Goal: Task Accomplishment & Management: Manage account settings

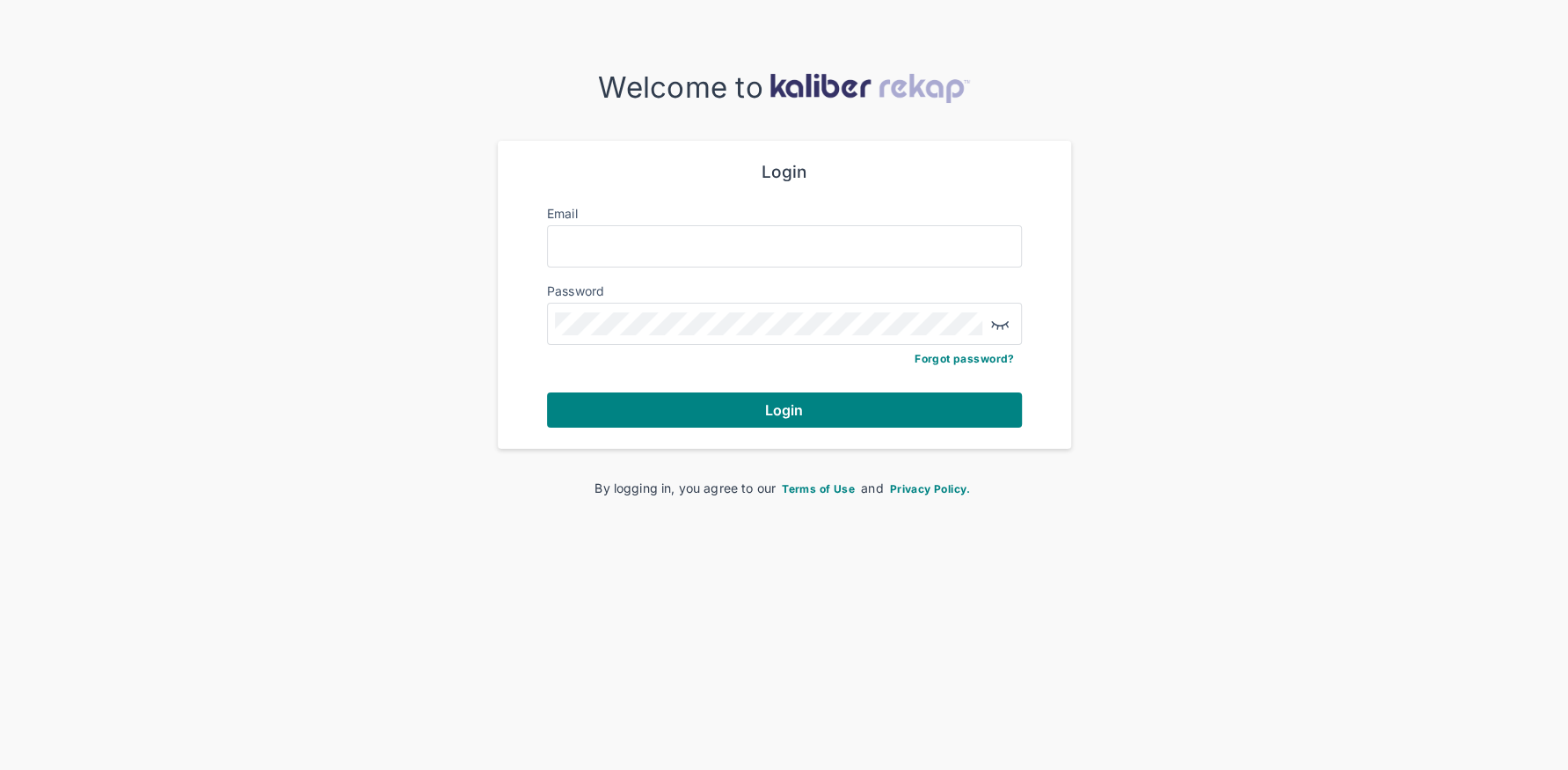
click at [723, 258] on div at bounding box center [784, 246] width 475 height 43
click at [756, 245] on input "Email" at bounding box center [784, 246] width 459 height 23
type input "**********"
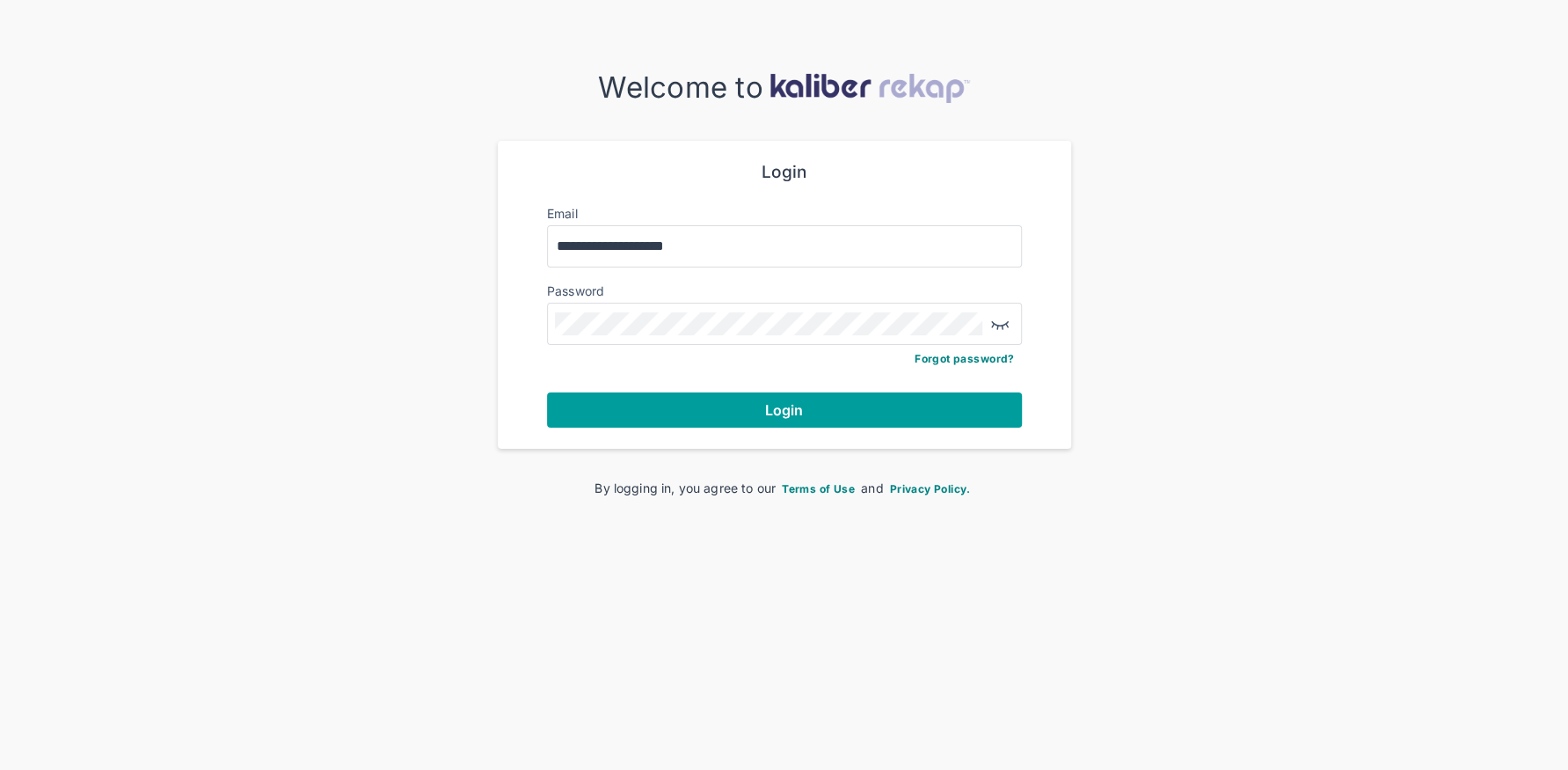
click at [708, 407] on button "Login" at bounding box center [784, 410] width 475 height 36
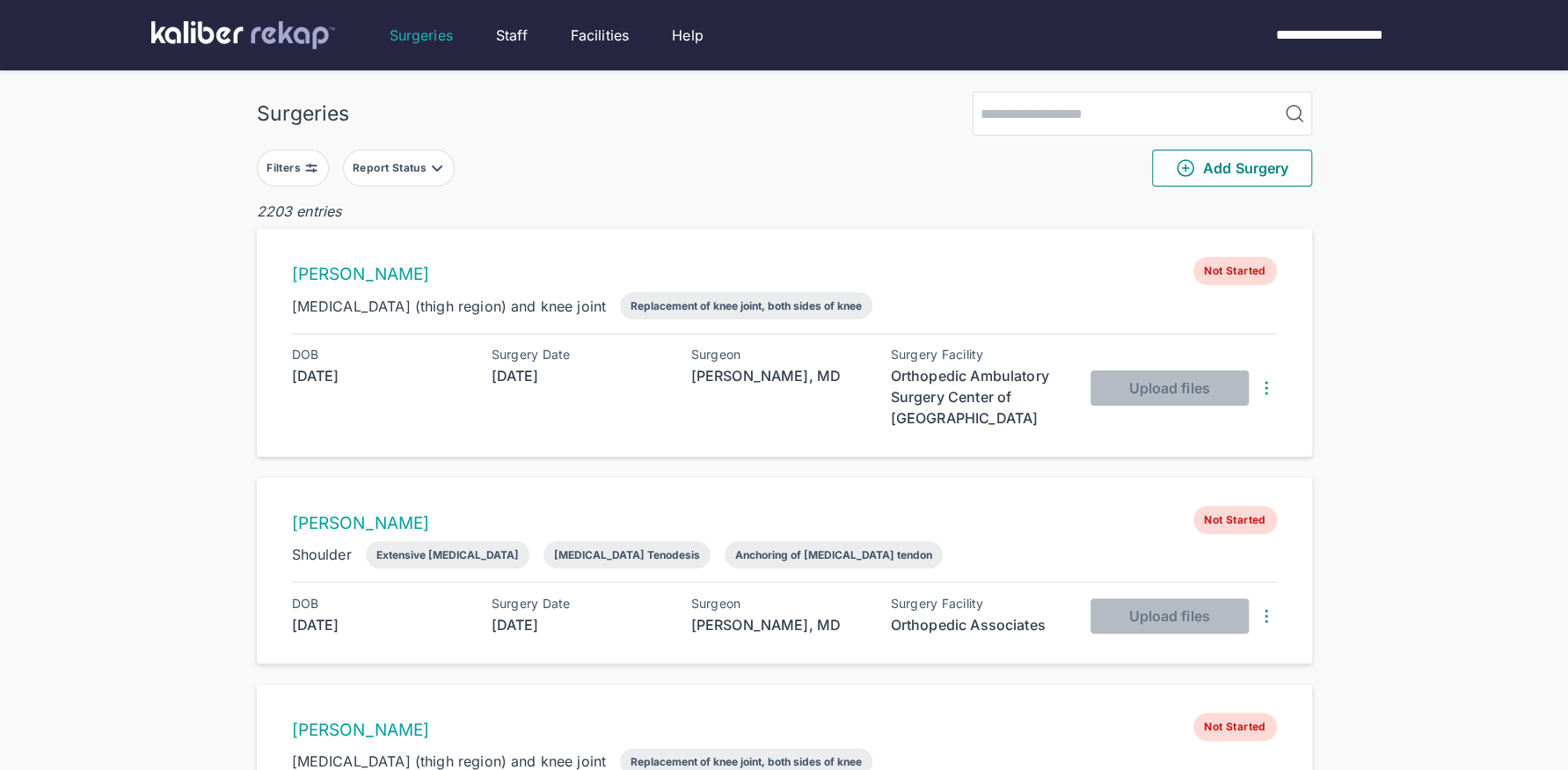
click at [300, 161] on div "Filters" at bounding box center [286, 168] width 38 height 14
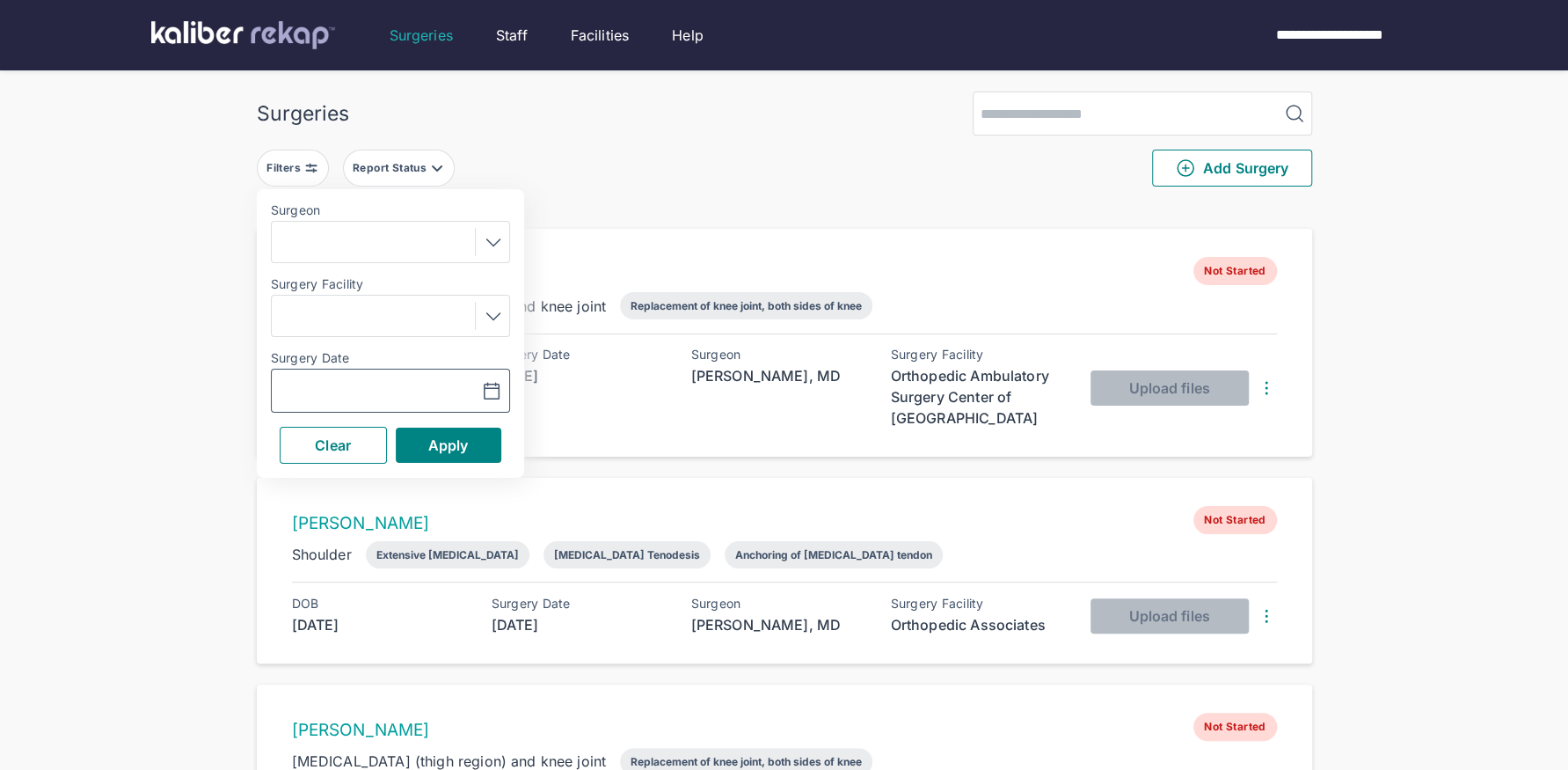
click at [499, 388] on icon "button" at bounding box center [491, 391] width 21 height 21
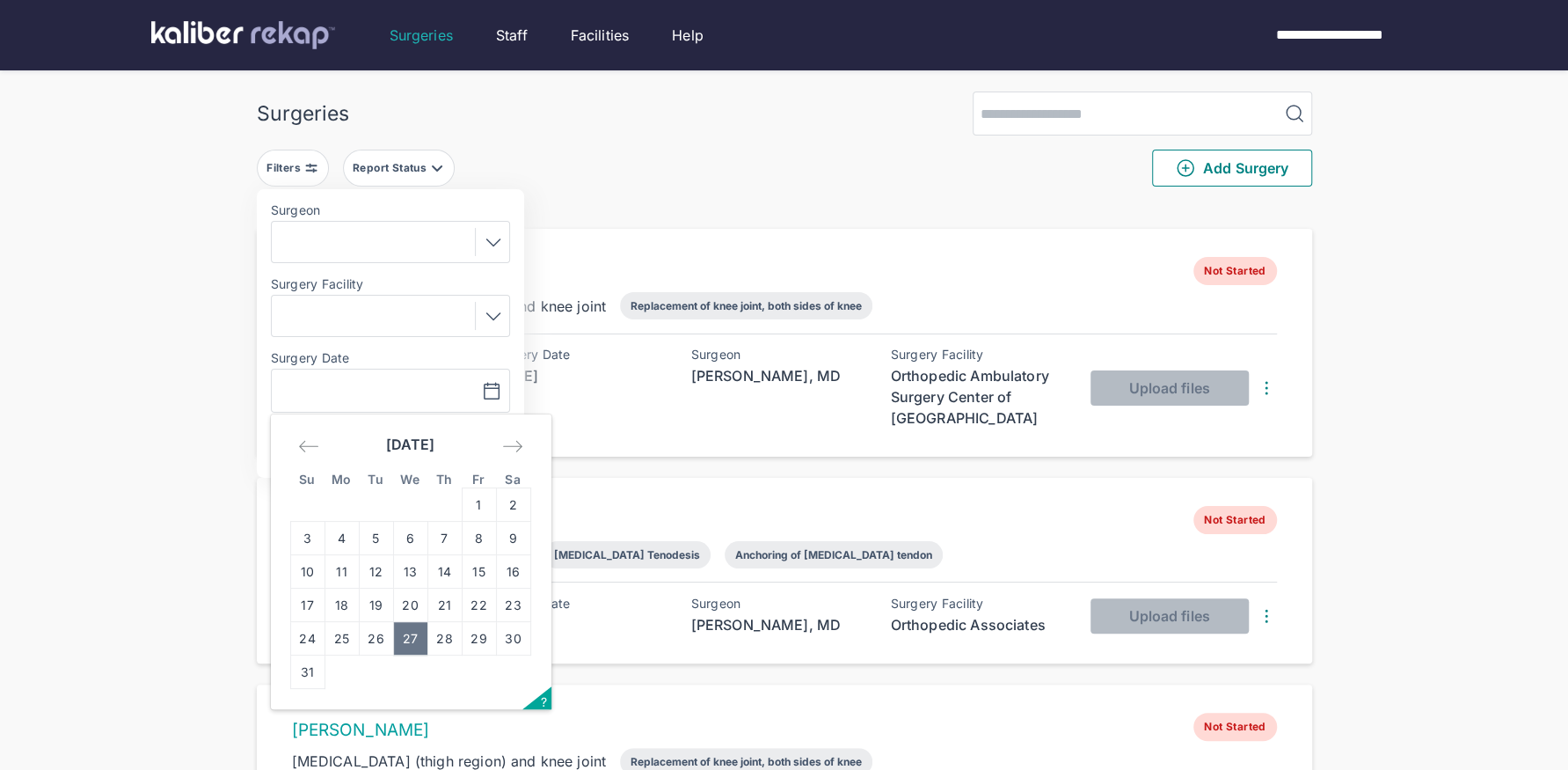
click at [409, 641] on td "27" at bounding box center [410, 639] width 35 height 34
type input "**********"
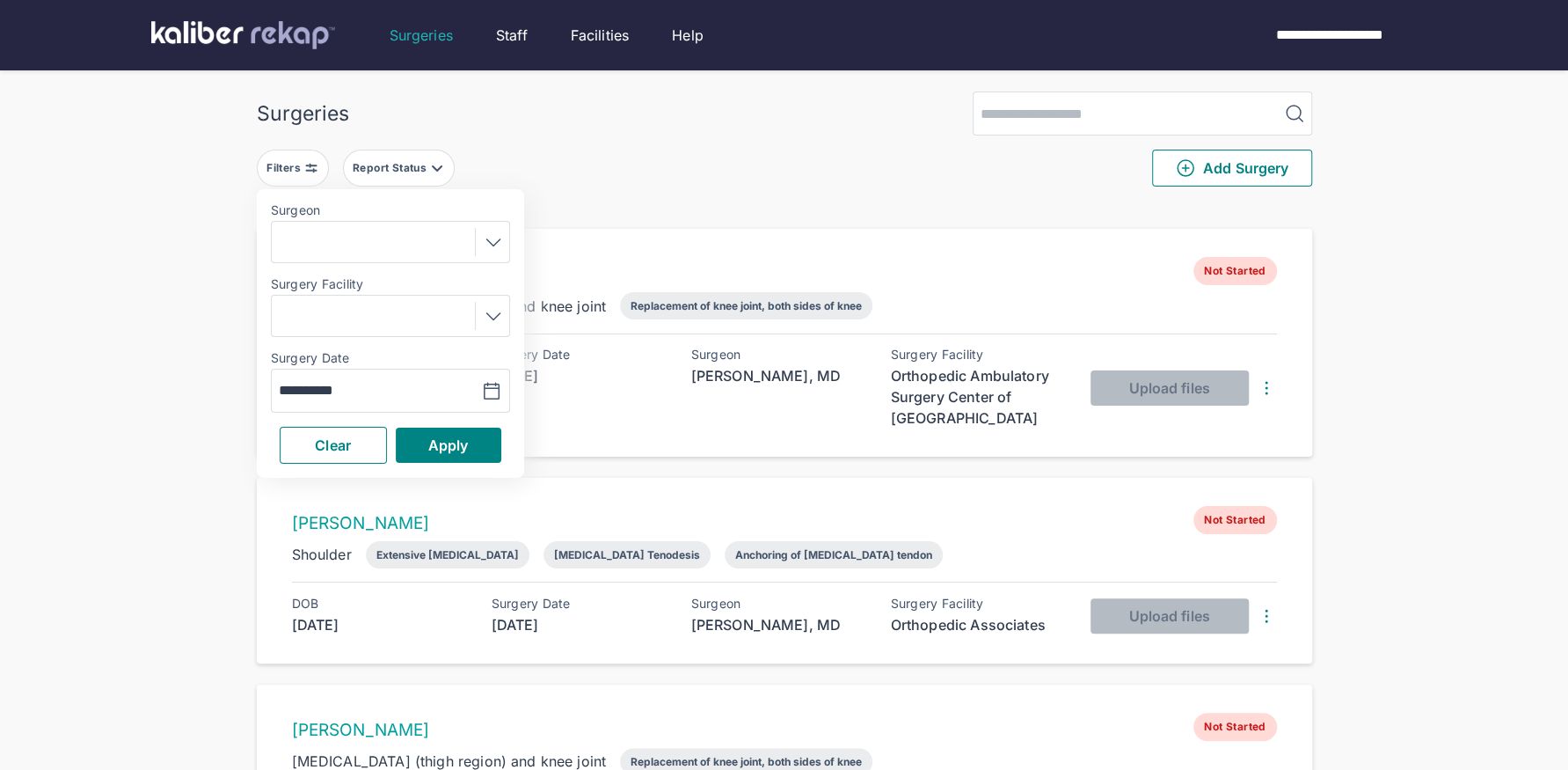
click at [487, 231] on icon at bounding box center [493, 241] width 21 height 21
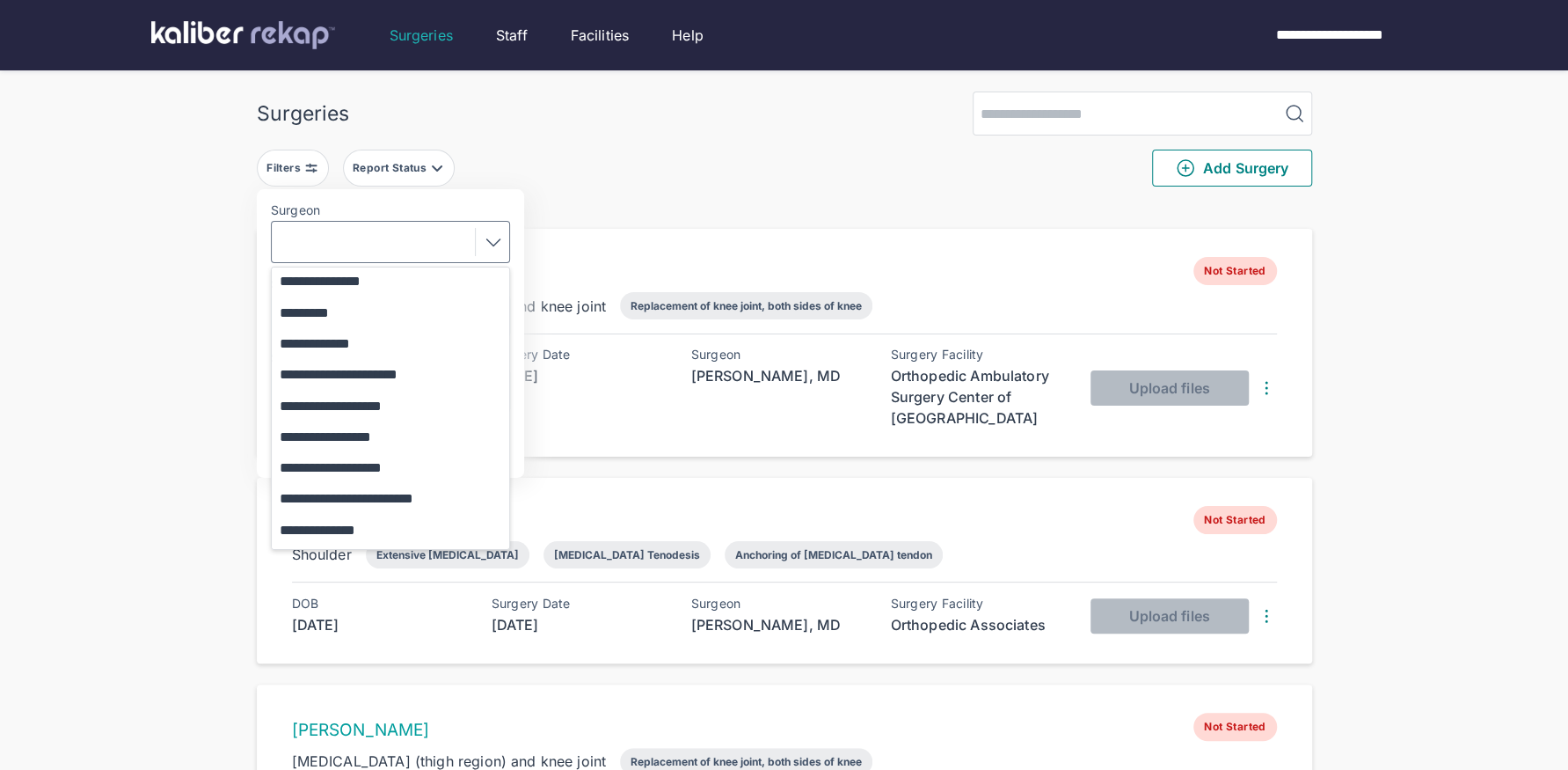
scroll to position [347, 0]
click at [399, 463] on button "**********" at bounding box center [398, 464] width 254 height 31
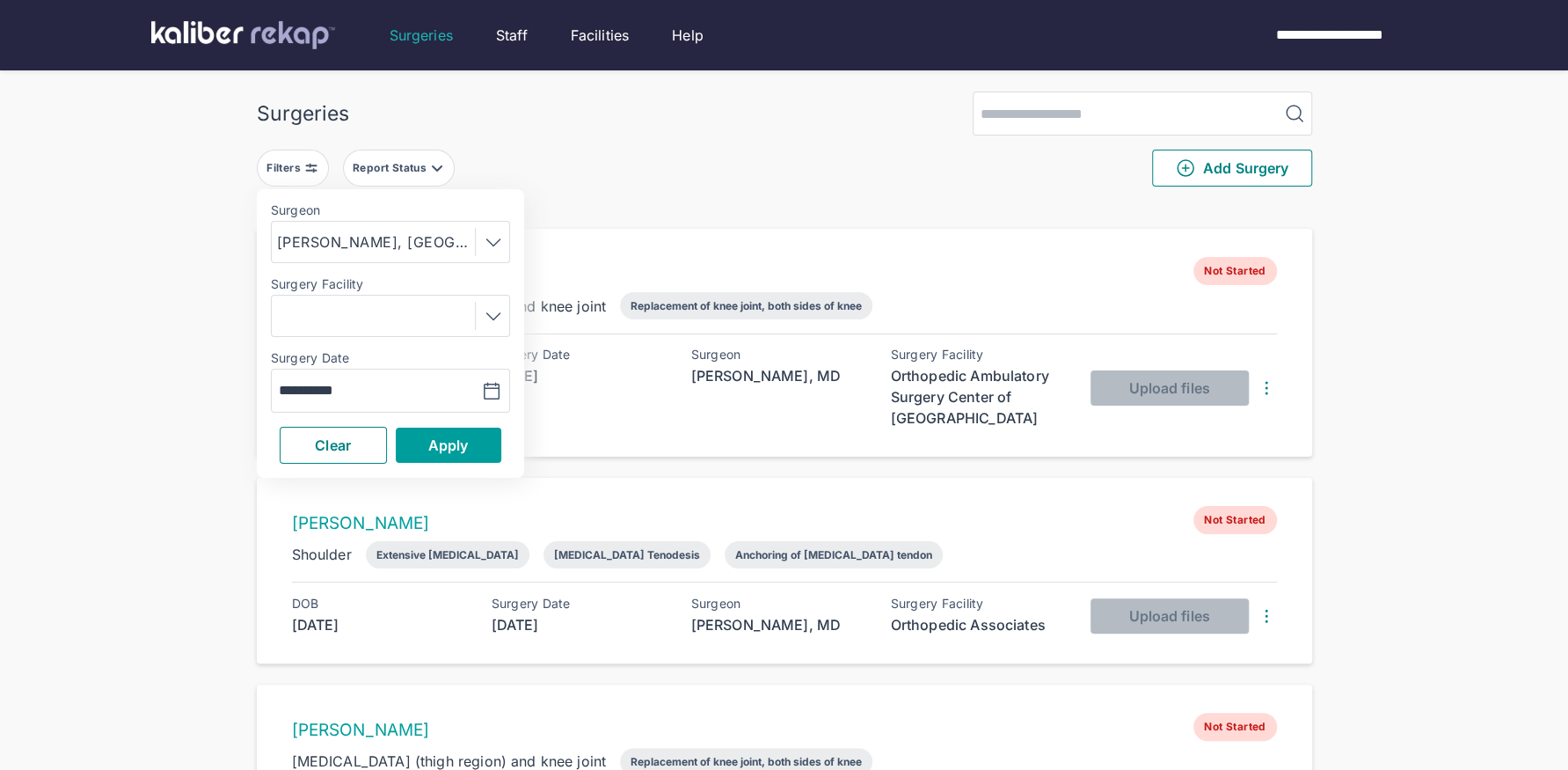
click at [446, 449] on span "Apply" at bounding box center [449, 446] width 41 height 18
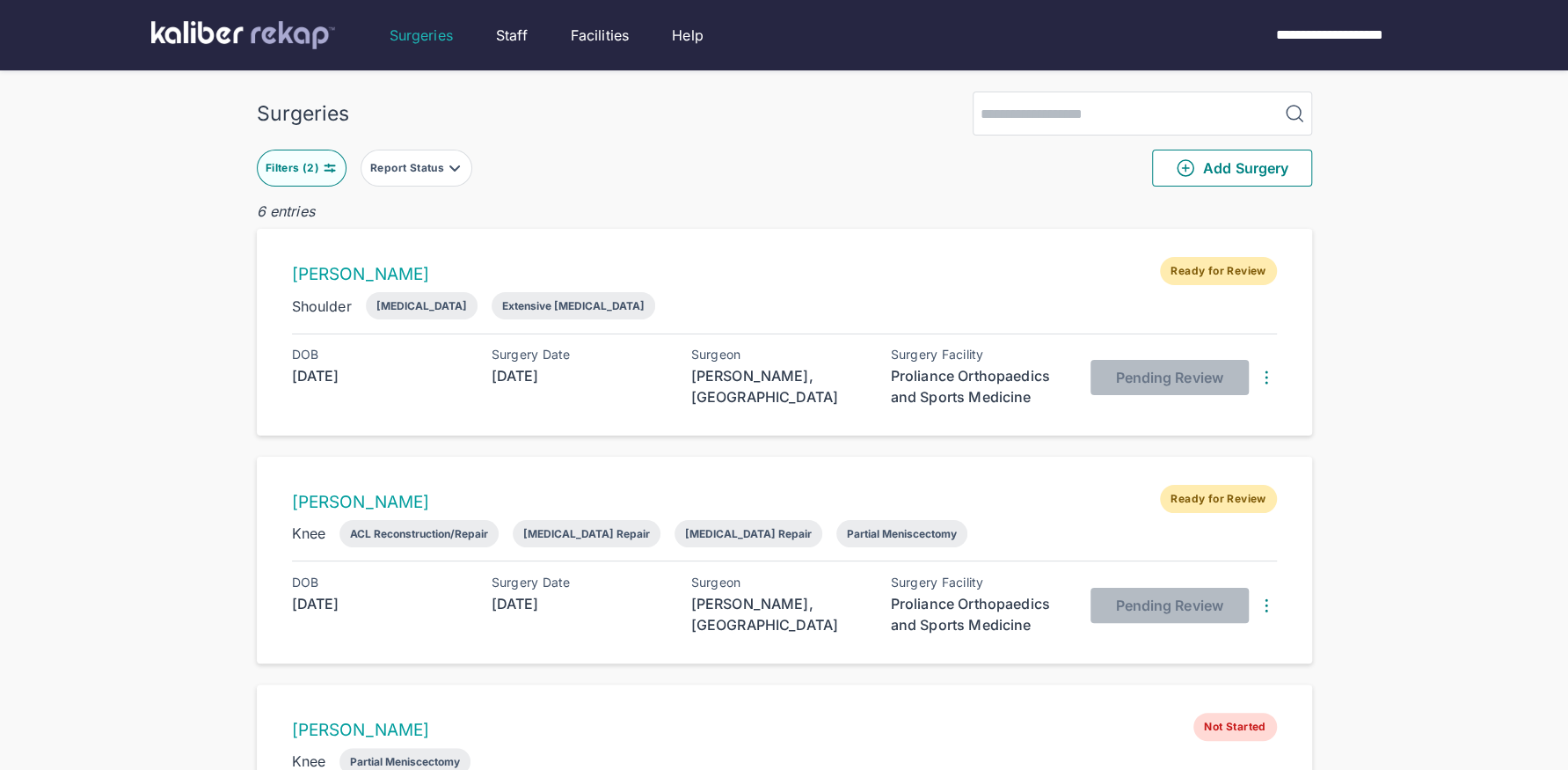
click at [304, 161] on div "Filters ( 2 )" at bounding box center [294, 168] width 57 height 14
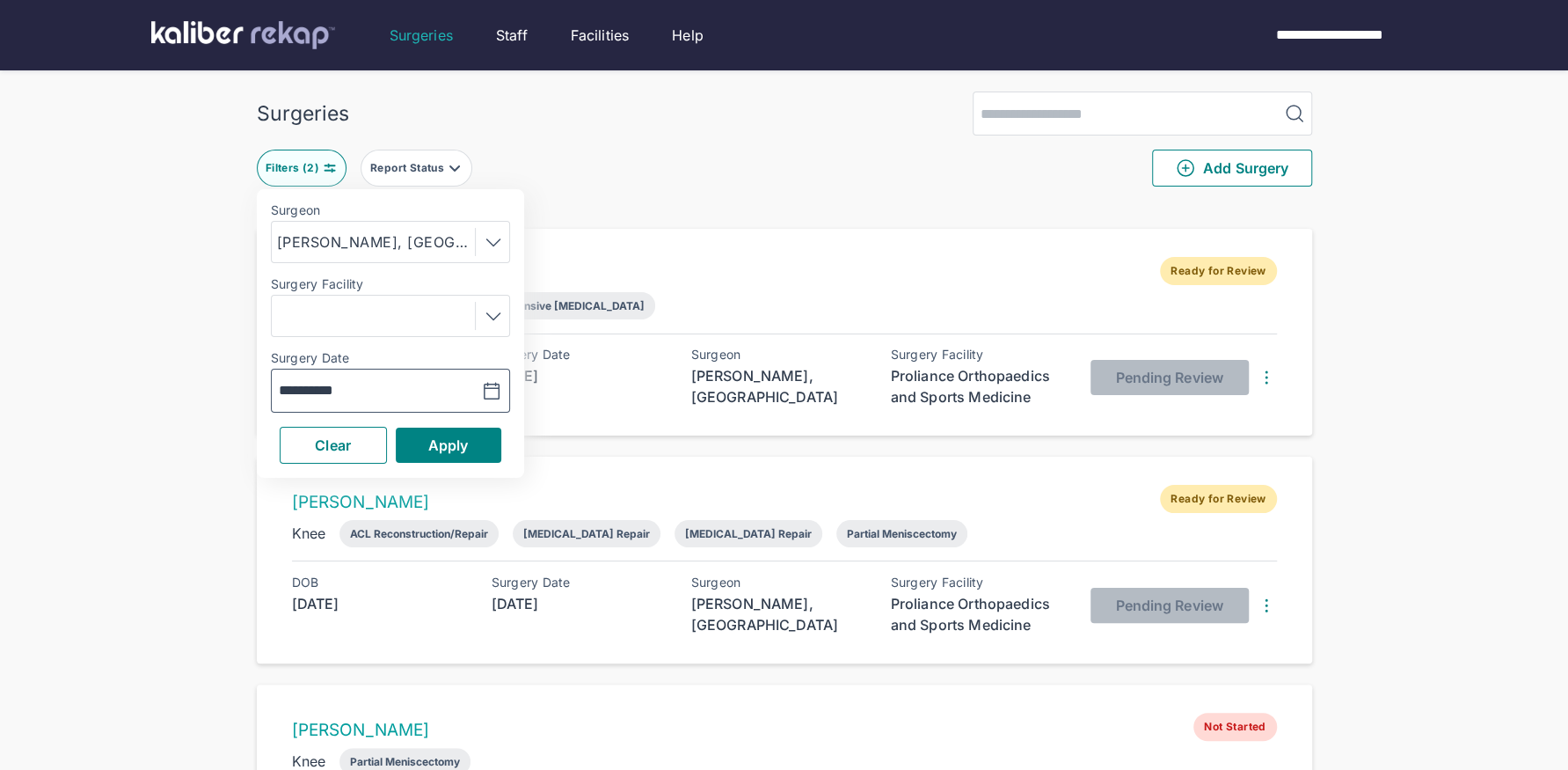
click at [494, 392] on icon "button" at bounding box center [491, 391] width 21 height 21
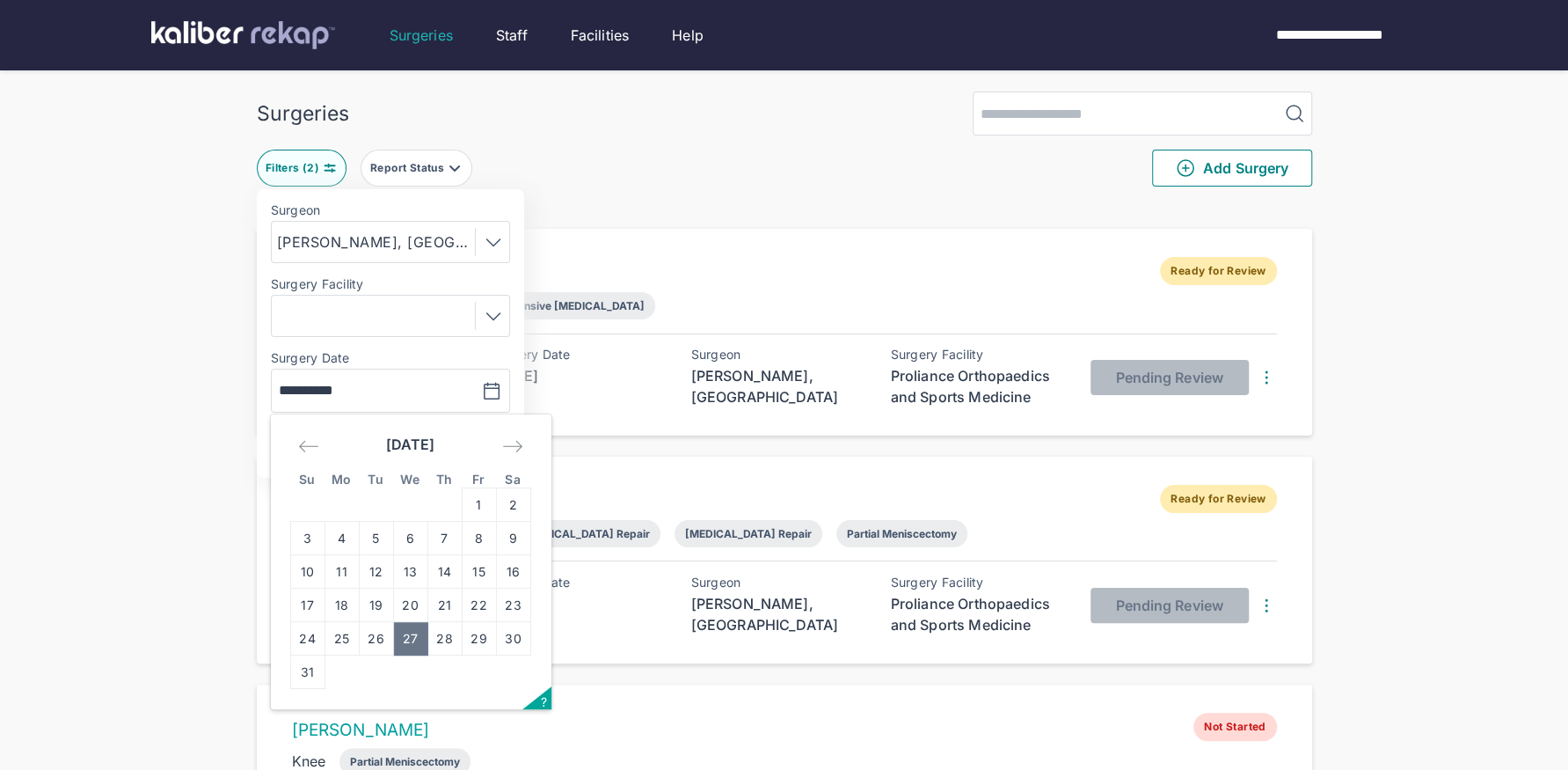
click at [498, 243] on icon at bounding box center [493, 241] width 21 height 21
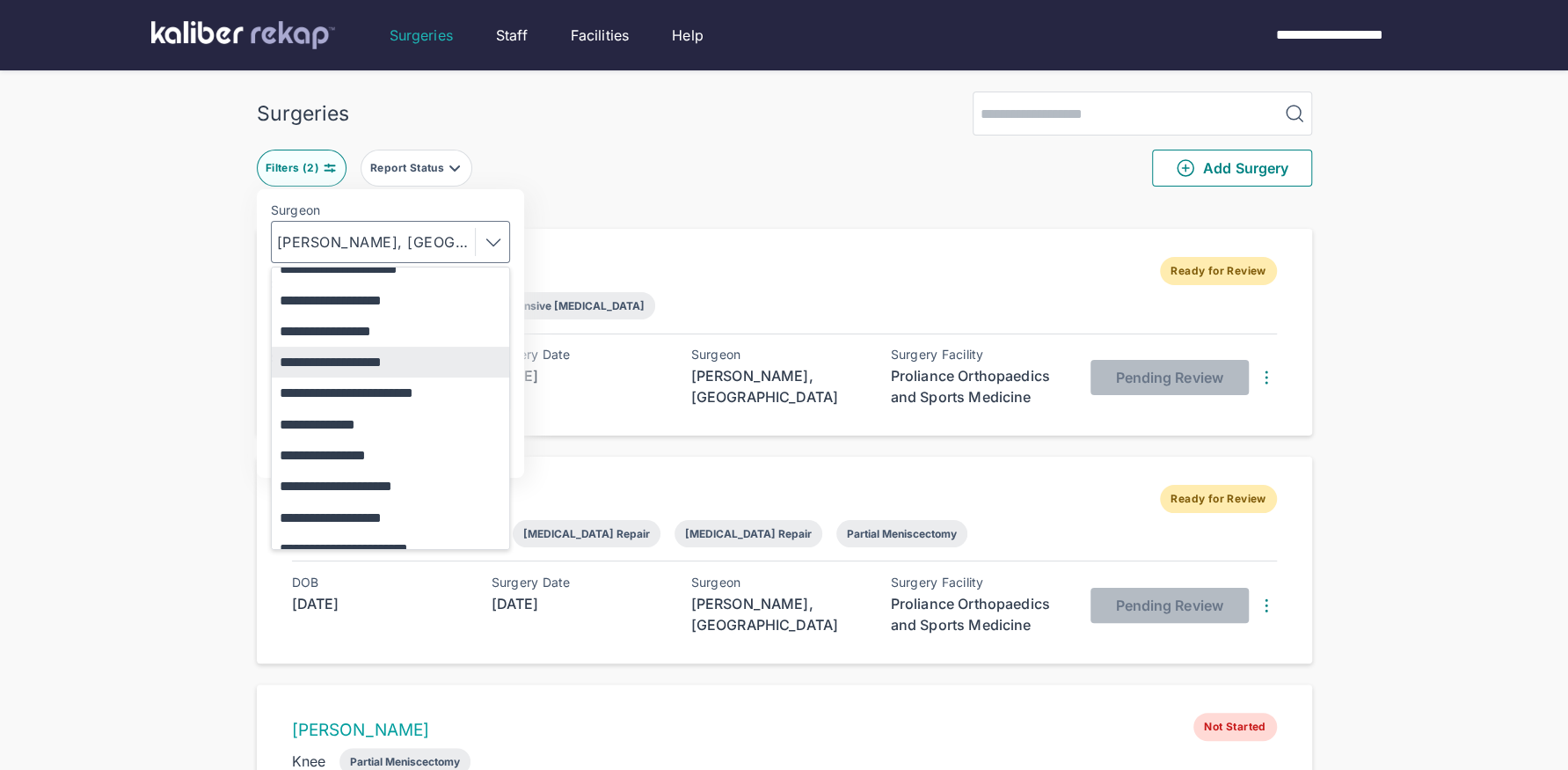
scroll to position [451, 0]
click at [389, 452] on button "**********" at bounding box center [398, 453] width 254 height 31
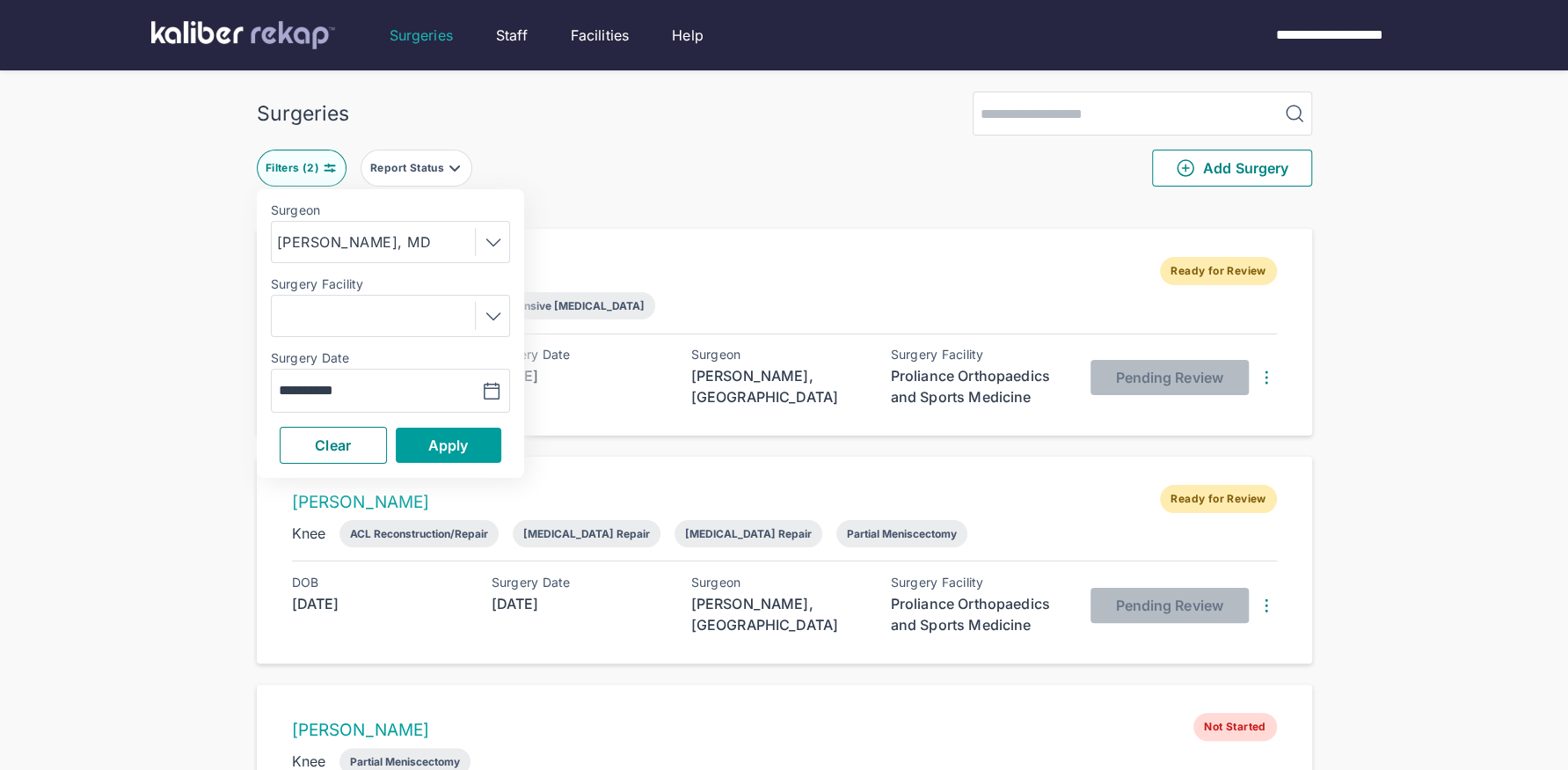
click at [445, 450] on span "Apply" at bounding box center [449, 446] width 41 height 18
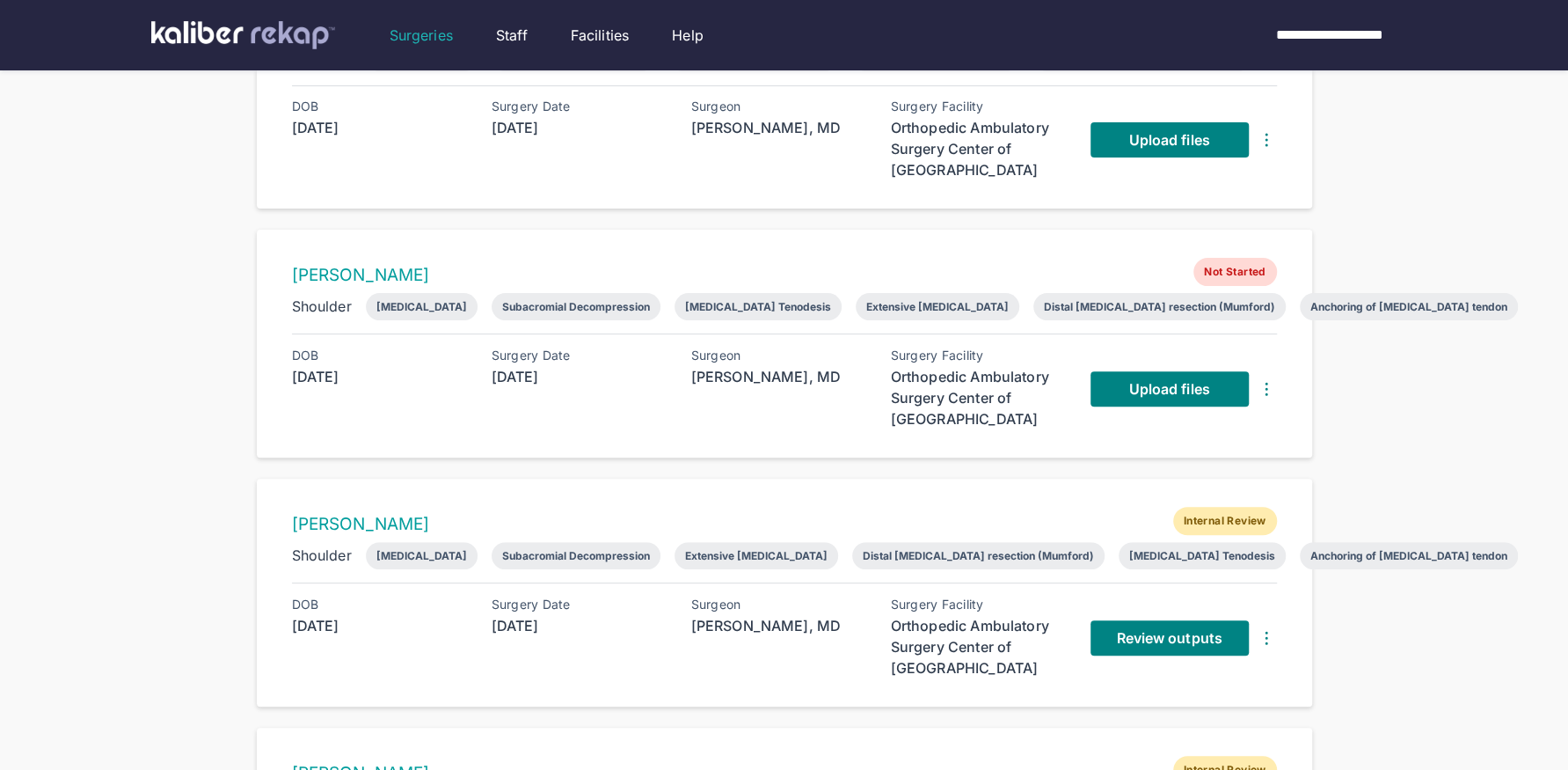
scroll to position [250, 0]
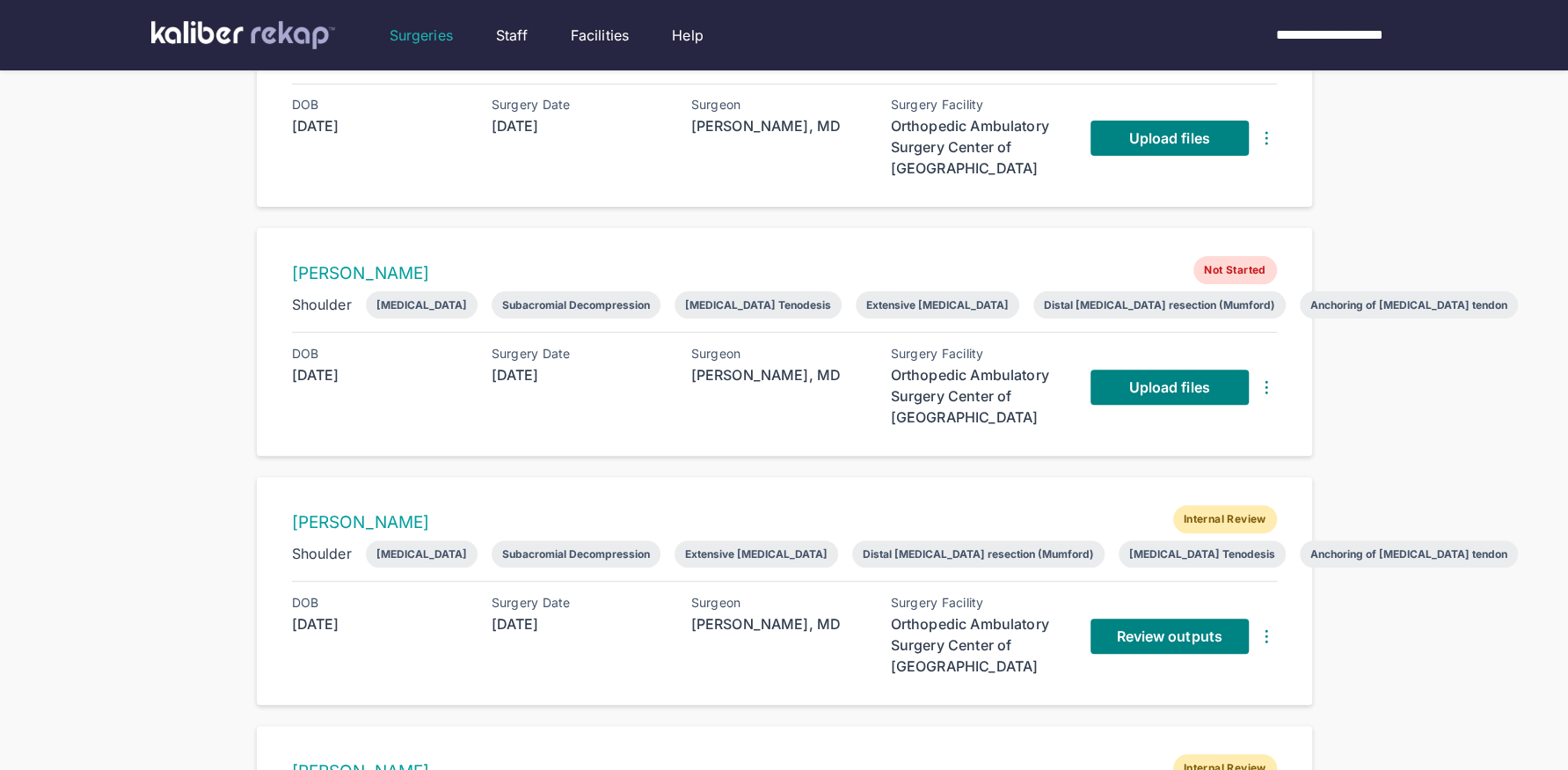
click at [1272, 382] on img at bounding box center [1266, 386] width 21 height 21
click at [1193, 420] on div "Delete Surgery" at bounding box center [1197, 421] width 179 height 18
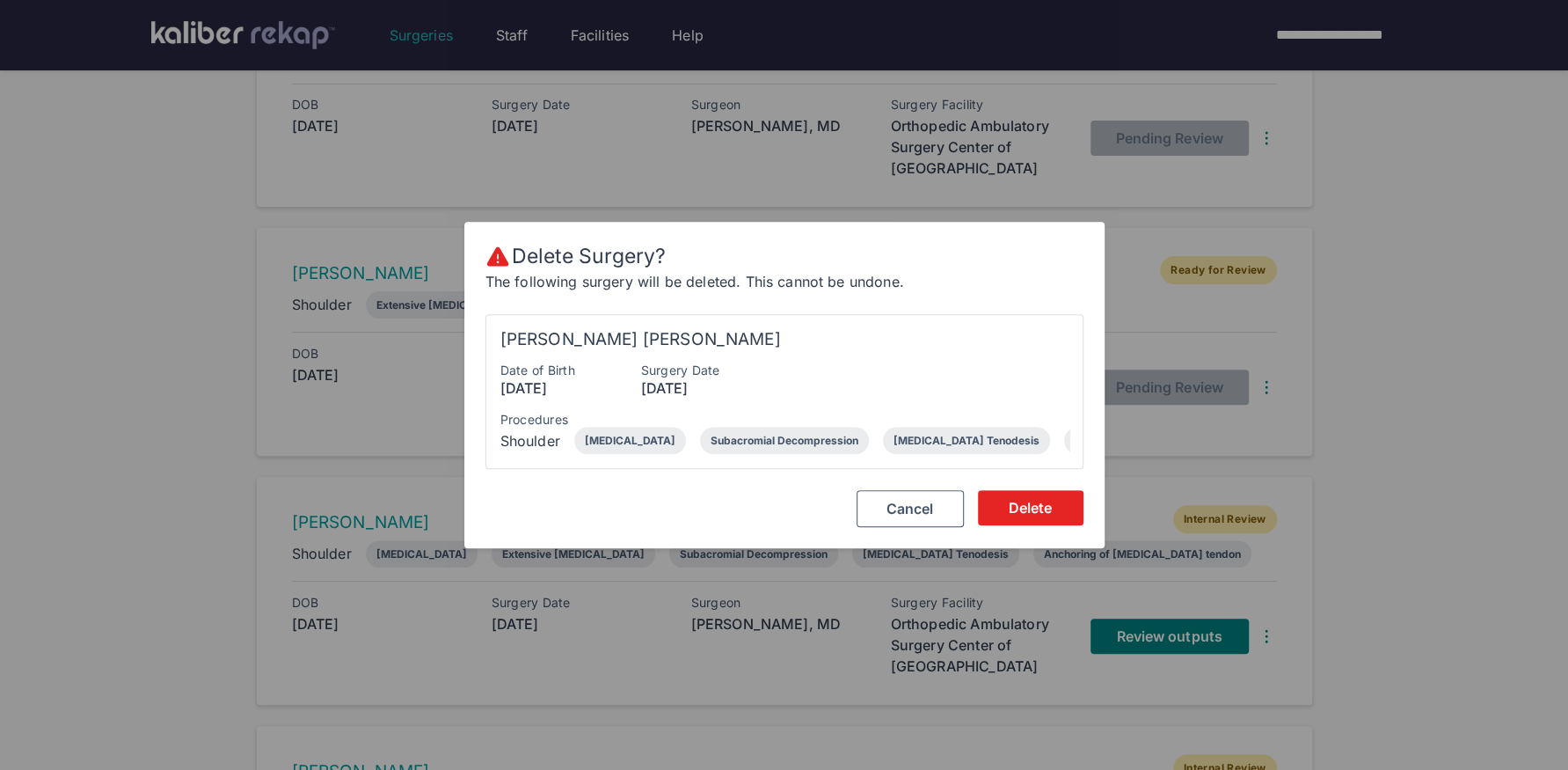
click at [1038, 514] on span "Delete" at bounding box center [1031, 508] width 44 height 18
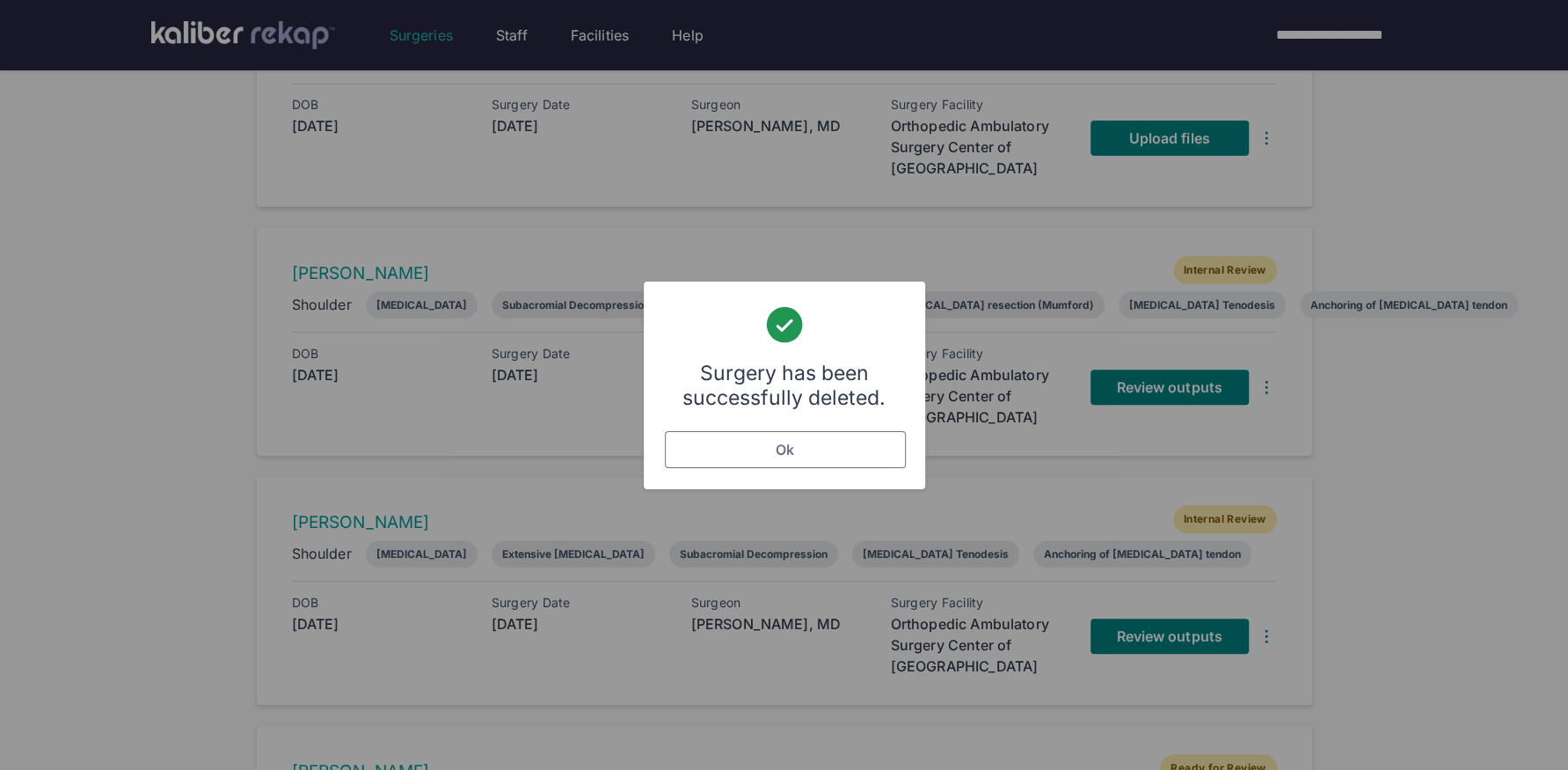
click at [870, 454] on button "Ok" at bounding box center [785, 449] width 241 height 37
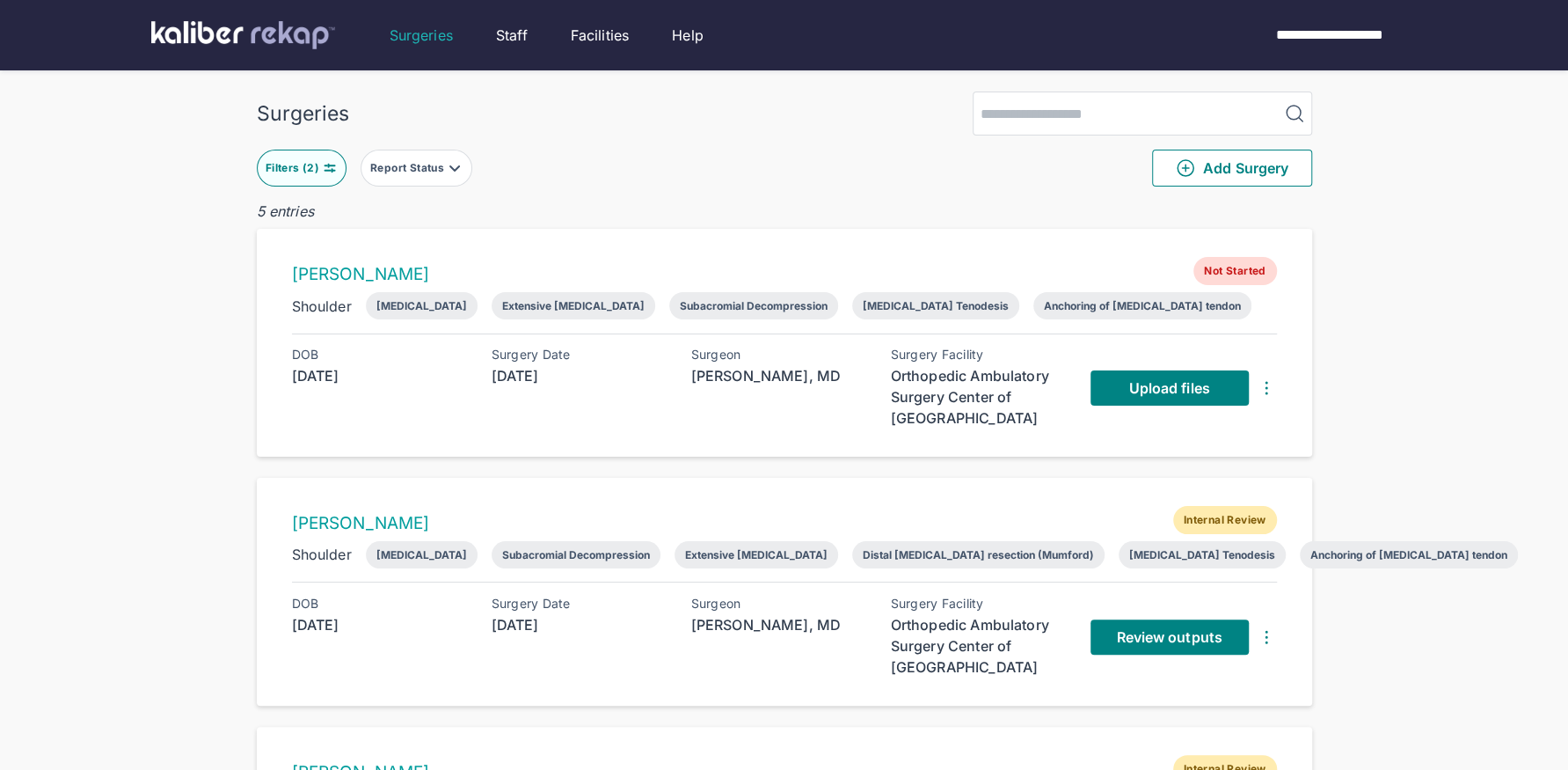
click at [1265, 380] on img at bounding box center [1266, 387] width 21 height 21
click at [1187, 428] on div "Delete Surgery" at bounding box center [1197, 422] width 179 height 18
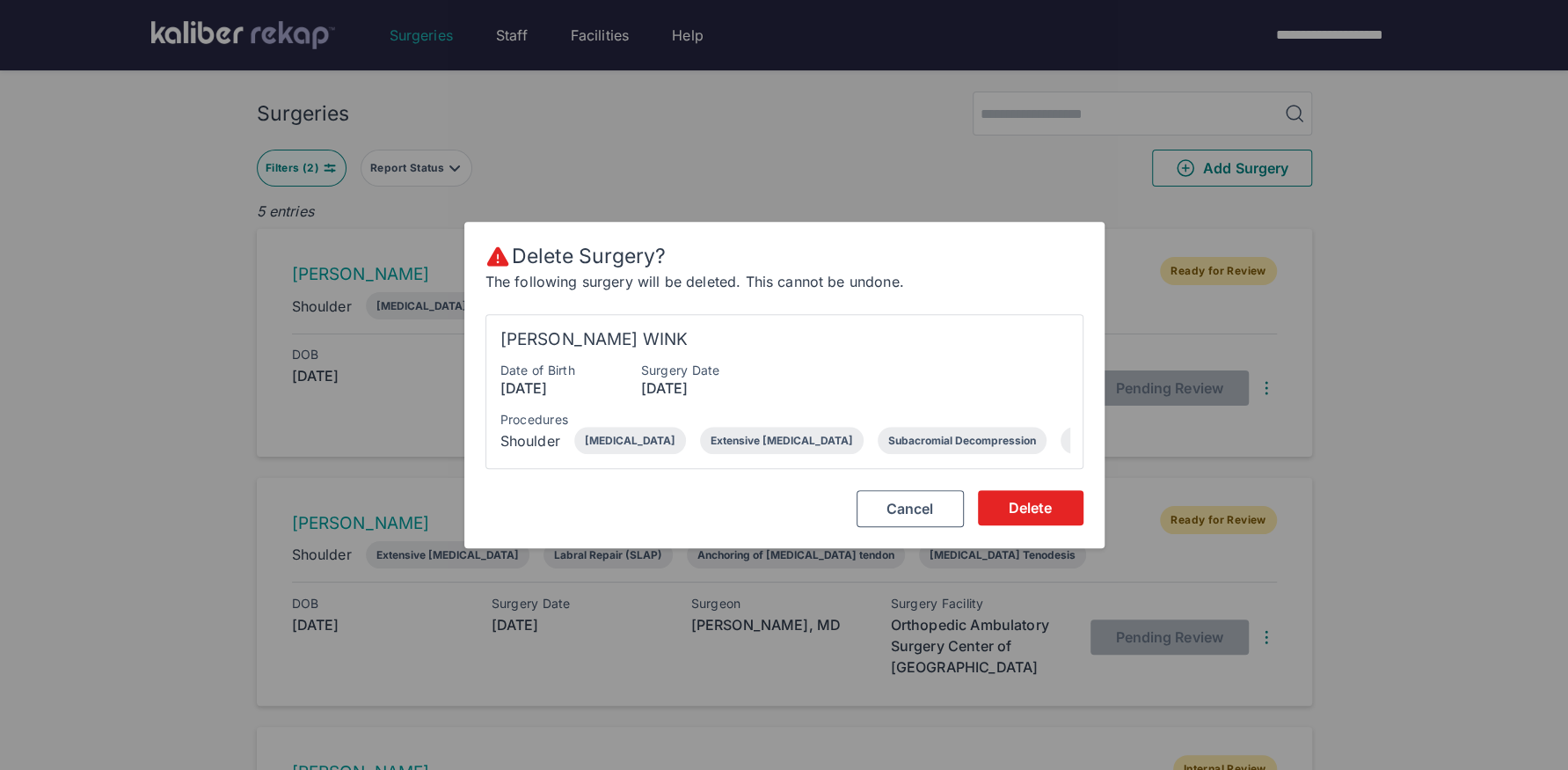
click at [1040, 509] on span "Delete" at bounding box center [1031, 508] width 44 height 18
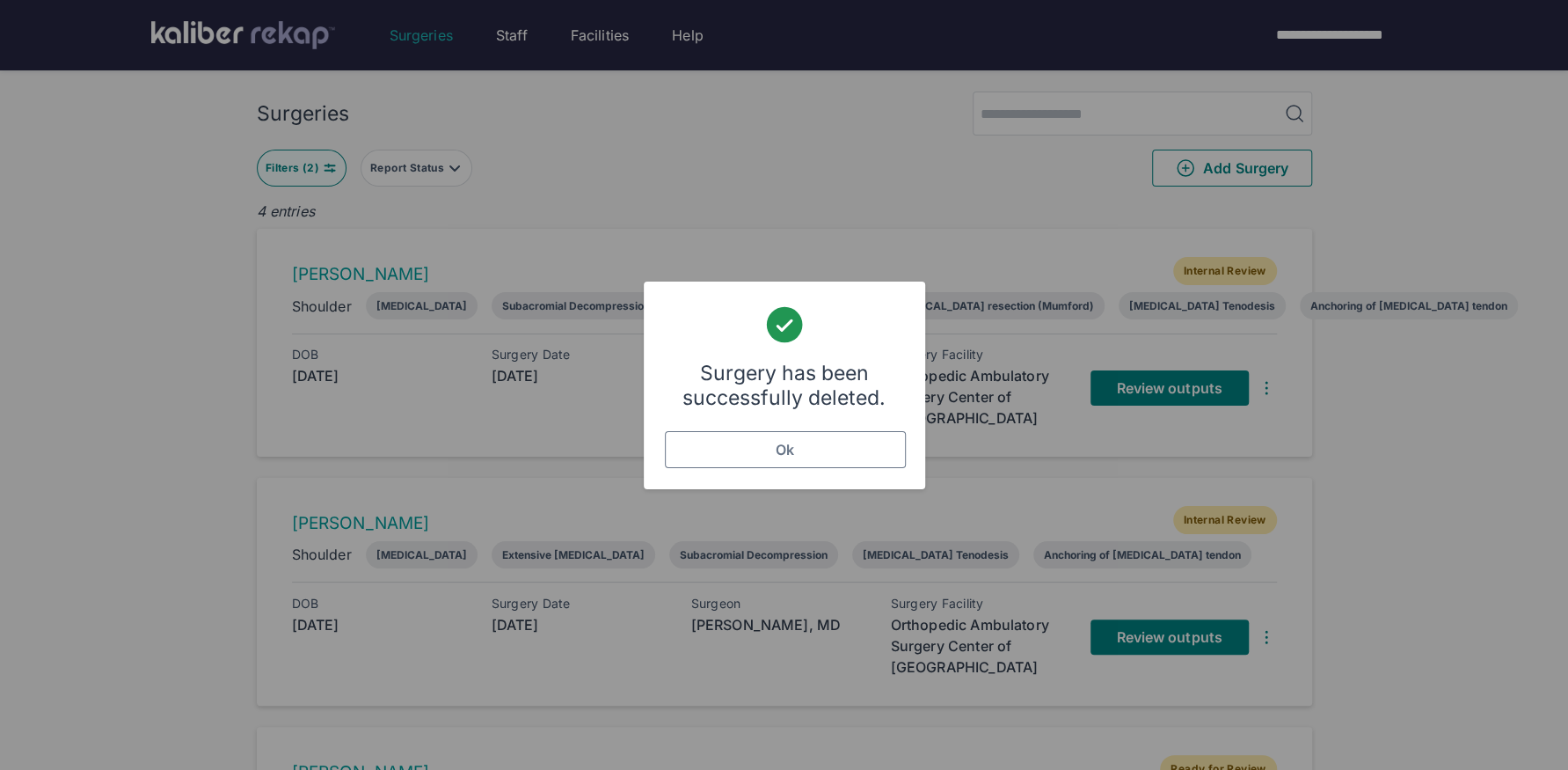
click at [776, 452] on span "Ok" at bounding box center [784, 450] width 19 height 18
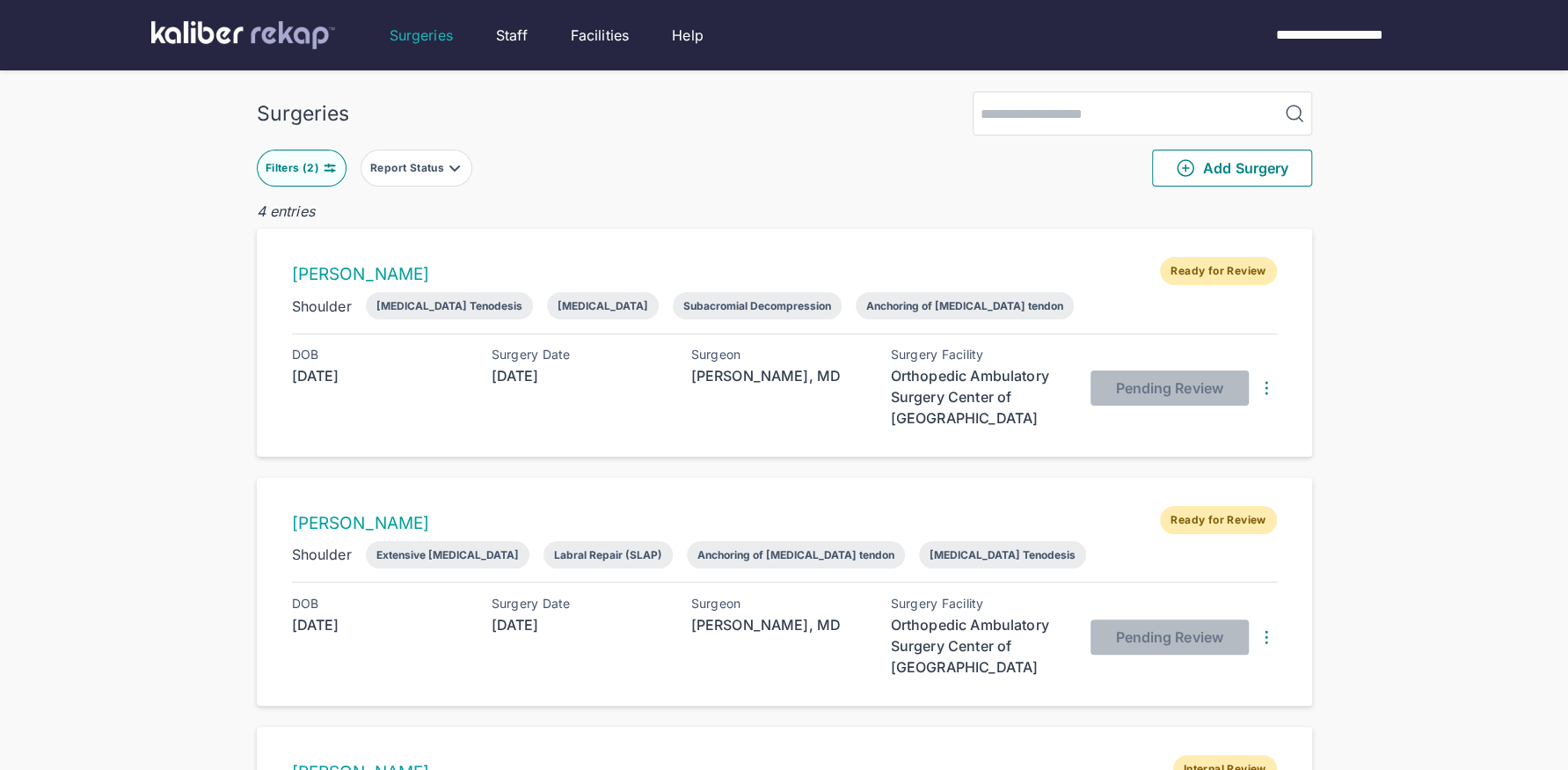
click at [328, 166] on img at bounding box center [330, 168] width 14 height 14
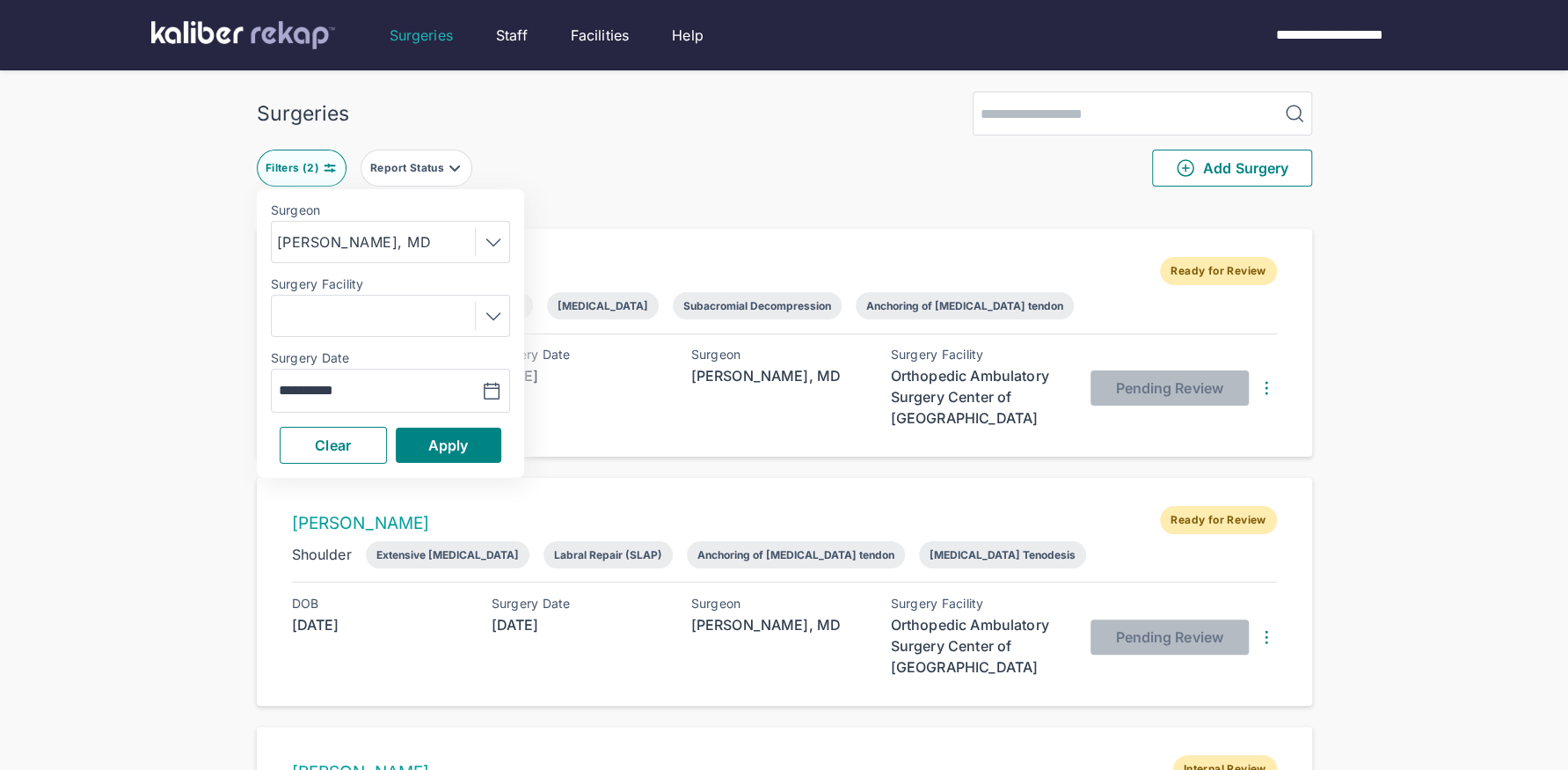
click at [403, 240] on div "[PERSON_NAME], MD" at bounding box center [357, 241] width 160 height 21
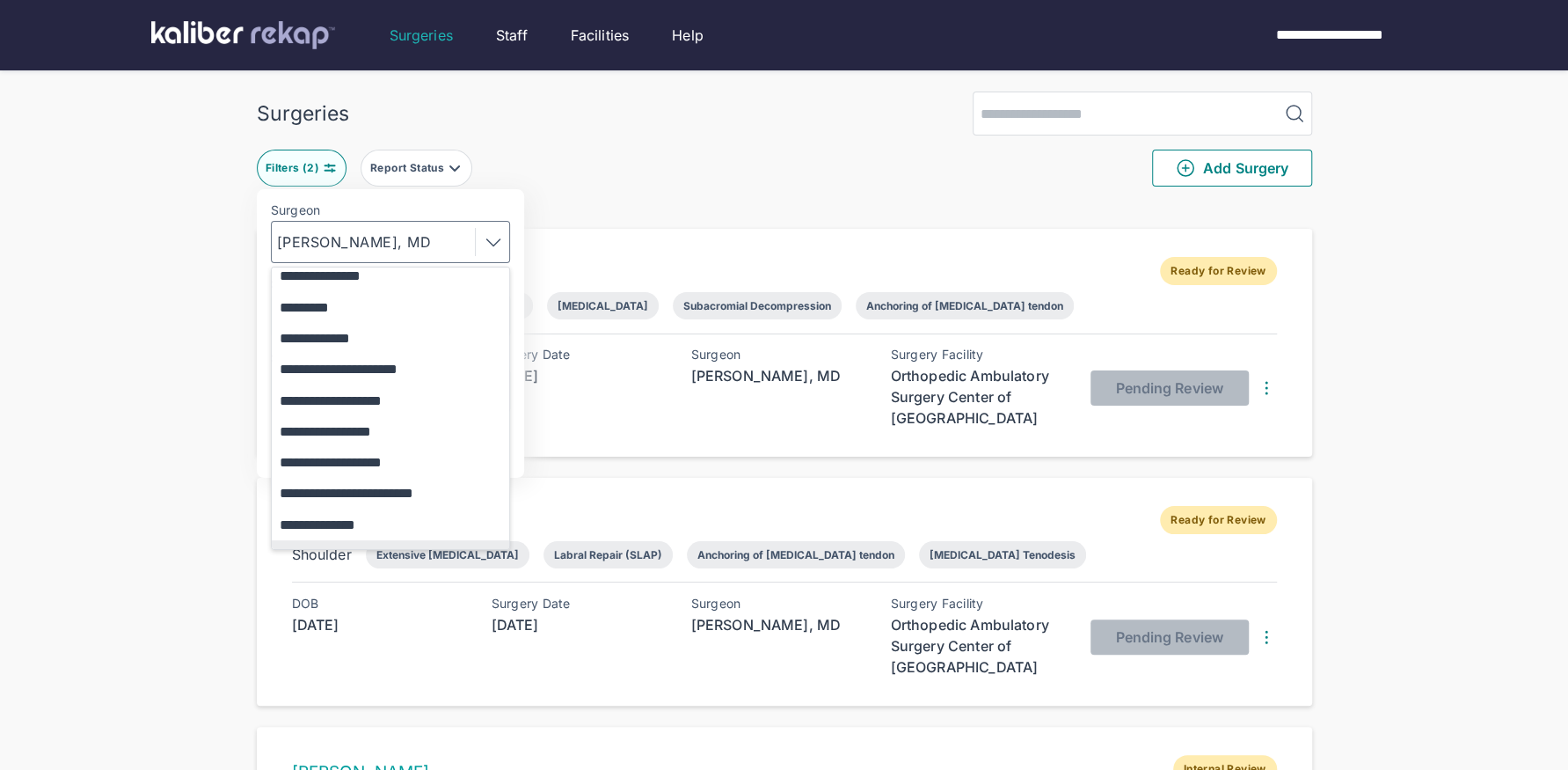
scroll to position [366, 0]
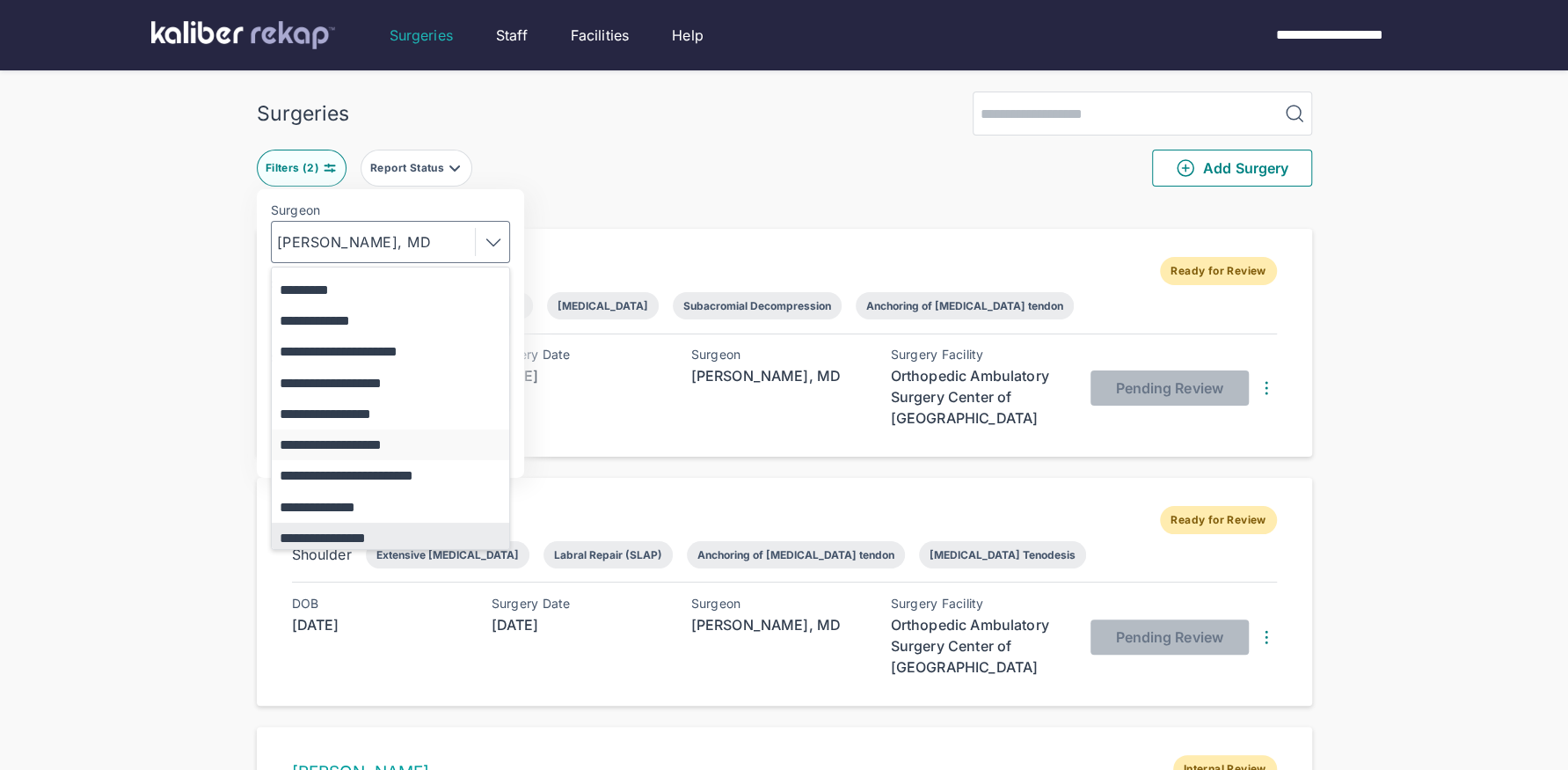
click at [399, 446] on button "**********" at bounding box center [398, 444] width 254 height 31
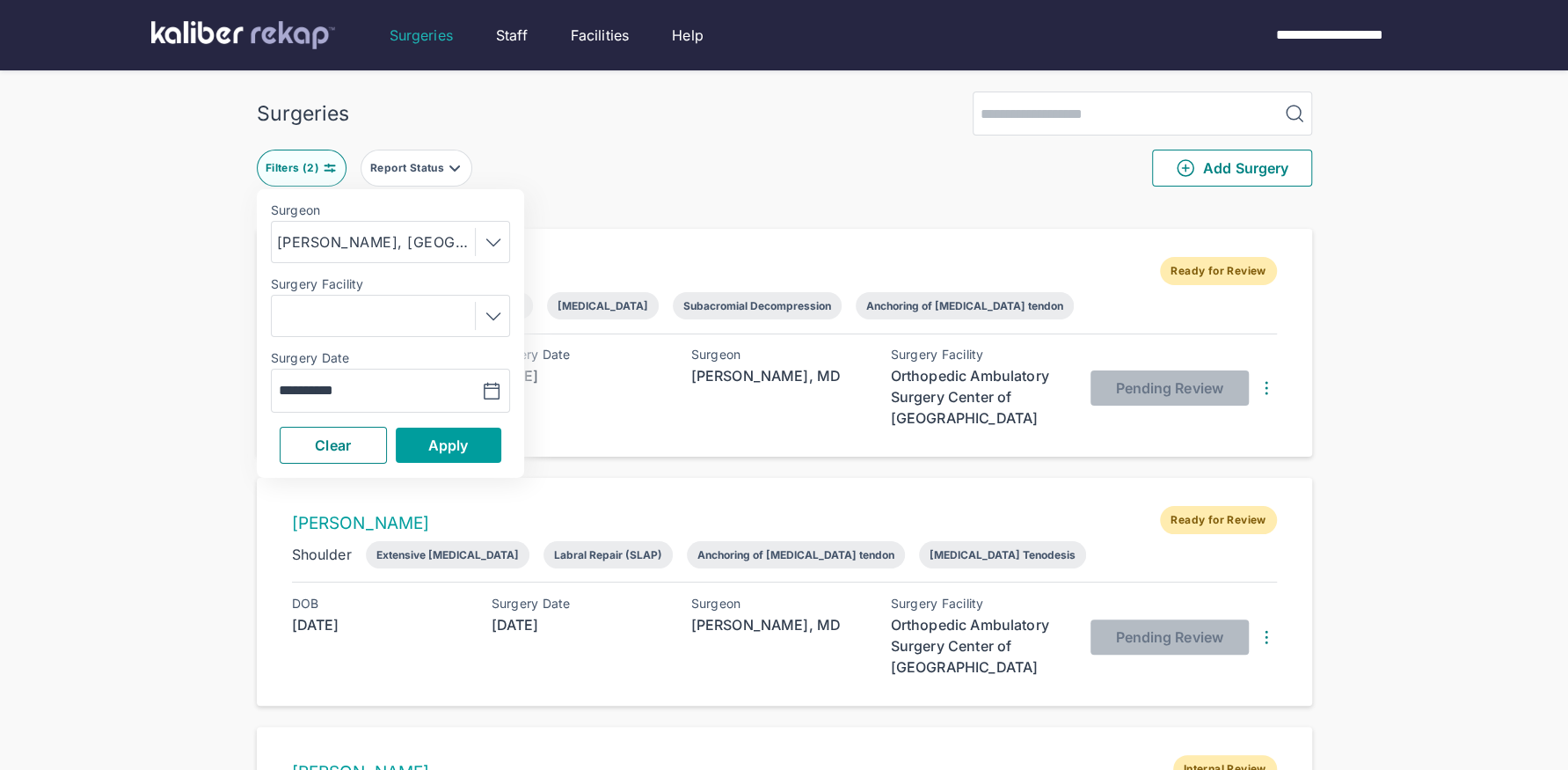
click at [453, 442] on span "Apply" at bounding box center [449, 446] width 41 height 18
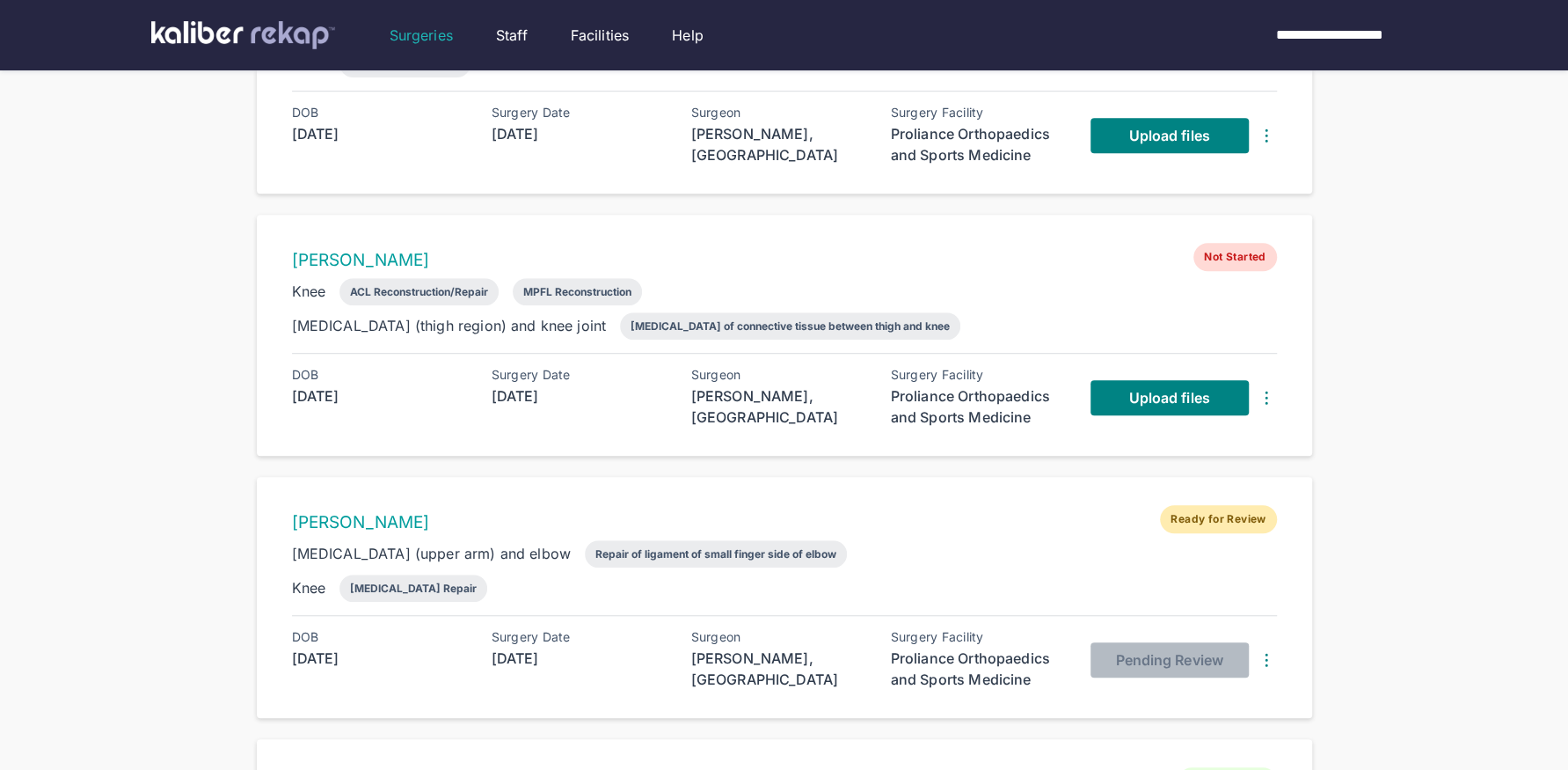
scroll to position [389, 0]
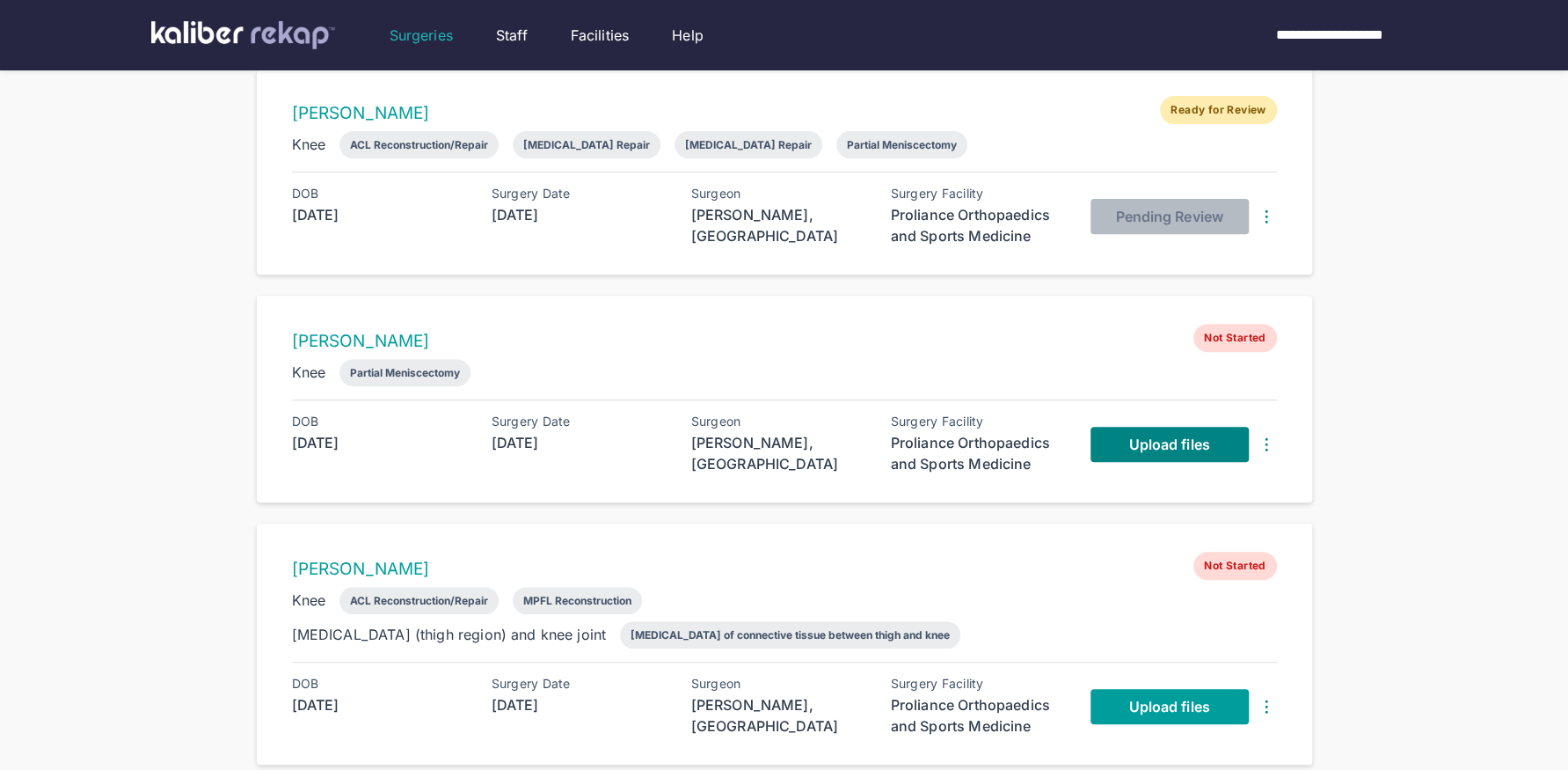
click at [1131, 698] on span "Upload files" at bounding box center [1169, 707] width 81 height 18
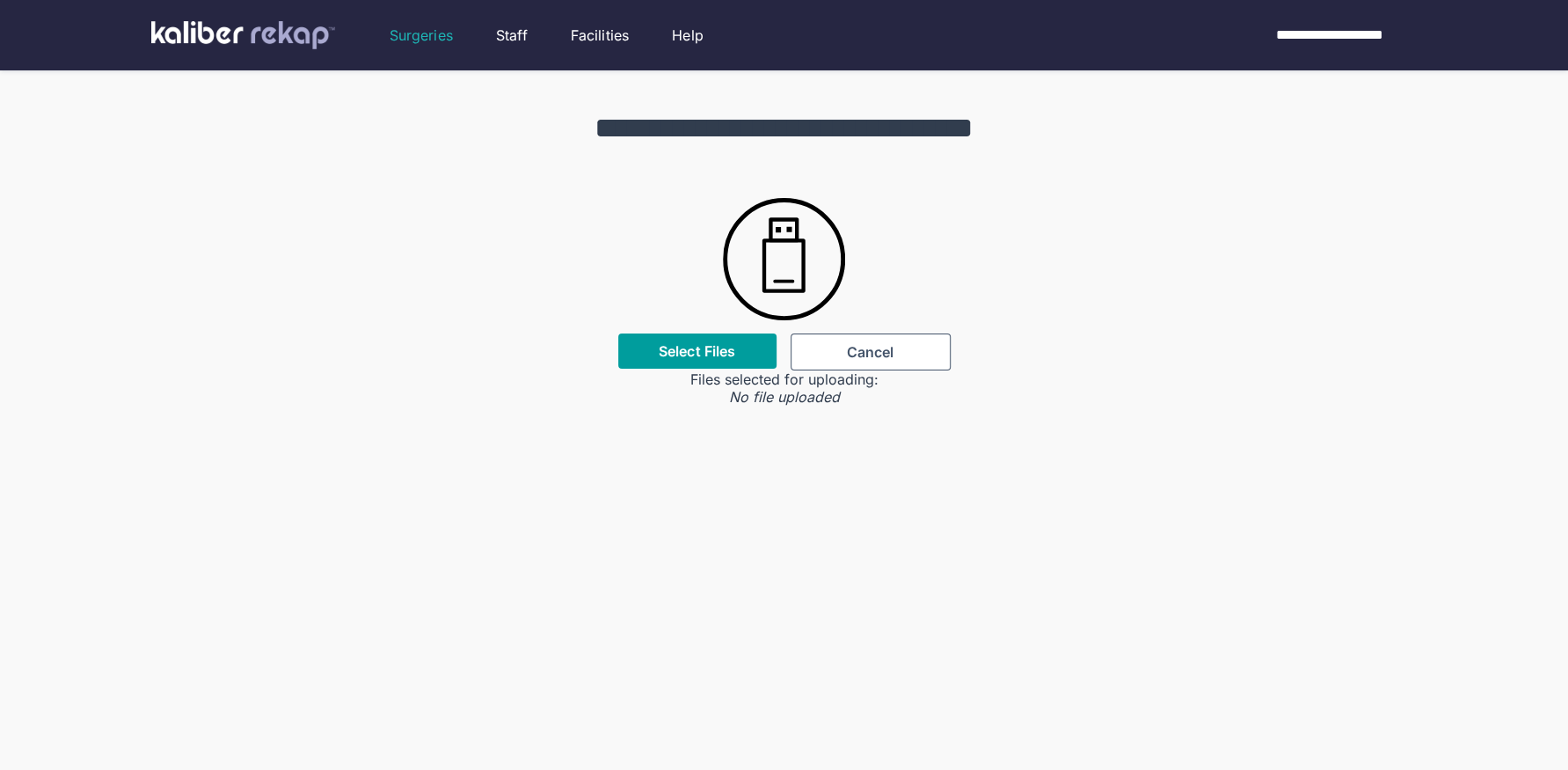
click at [701, 344] on label "Select Files" at bounding box center [697, 351] width 76 height 18
click at [0, 0] on input "Select Files" at bounding box center [0, 0] width 0 height 0
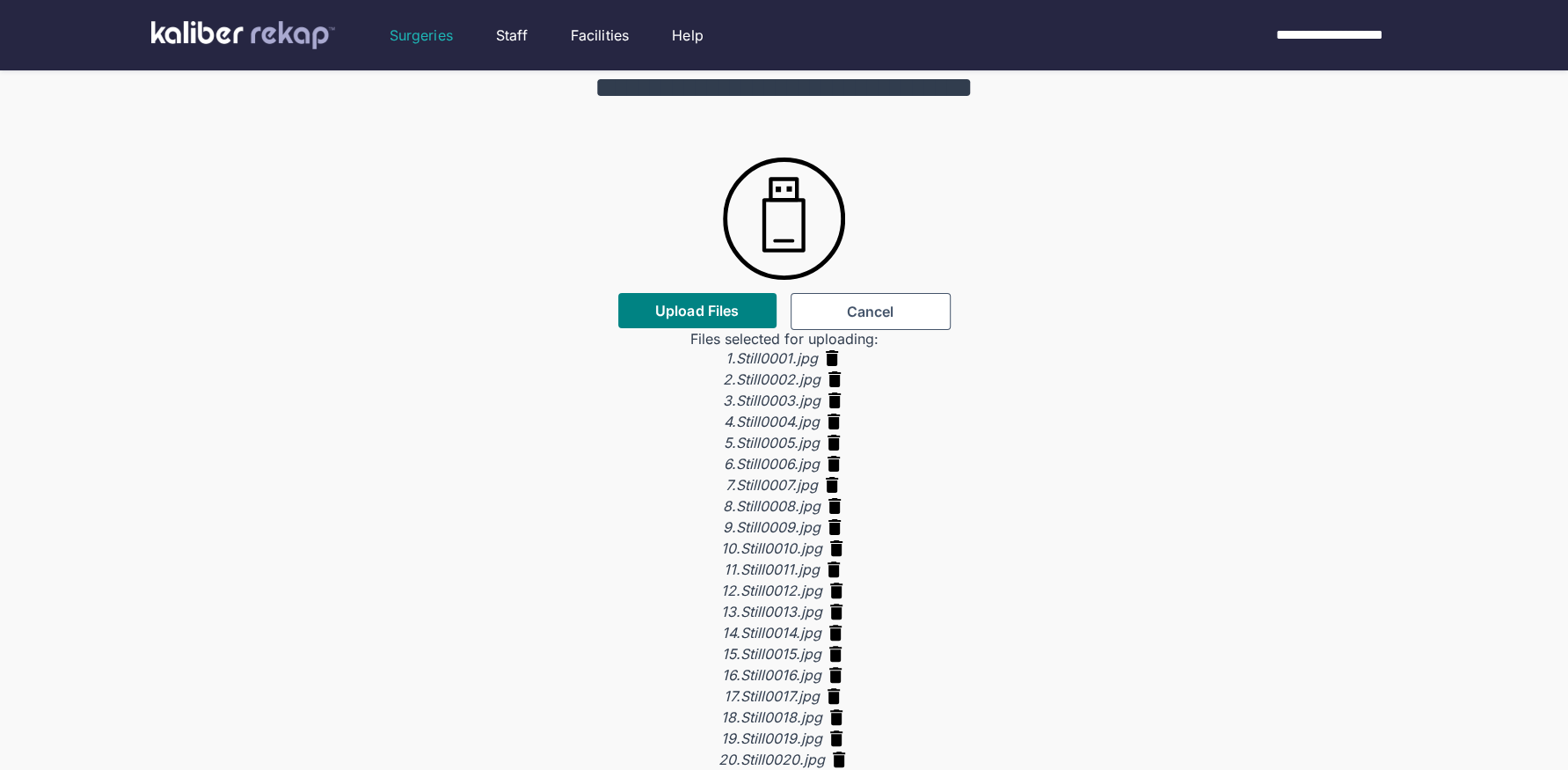
scroll to position [37, 0]
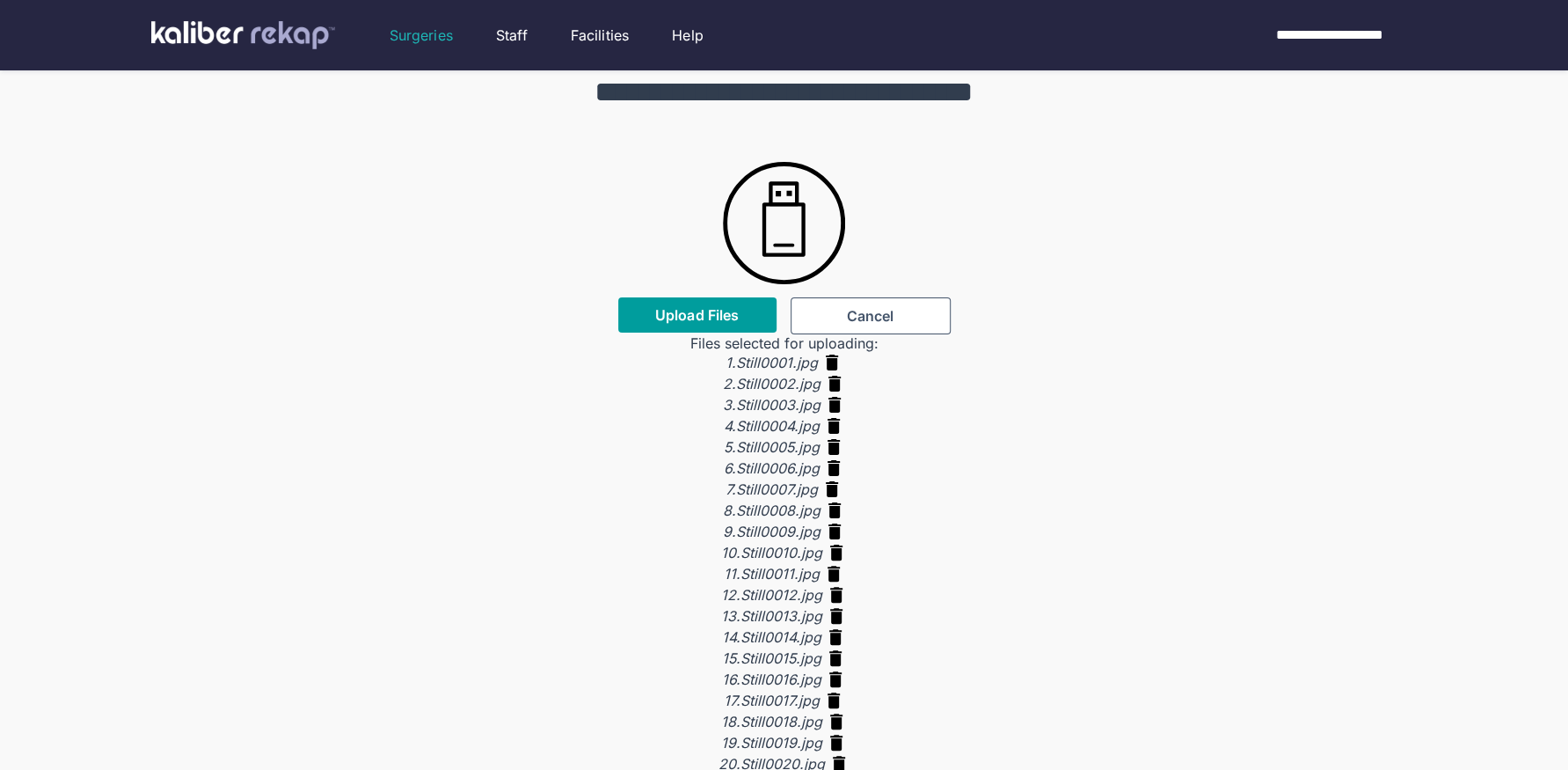
click at [699, 323] on span "Upload Files" at bounding box center [697, 315] width 84 height 18
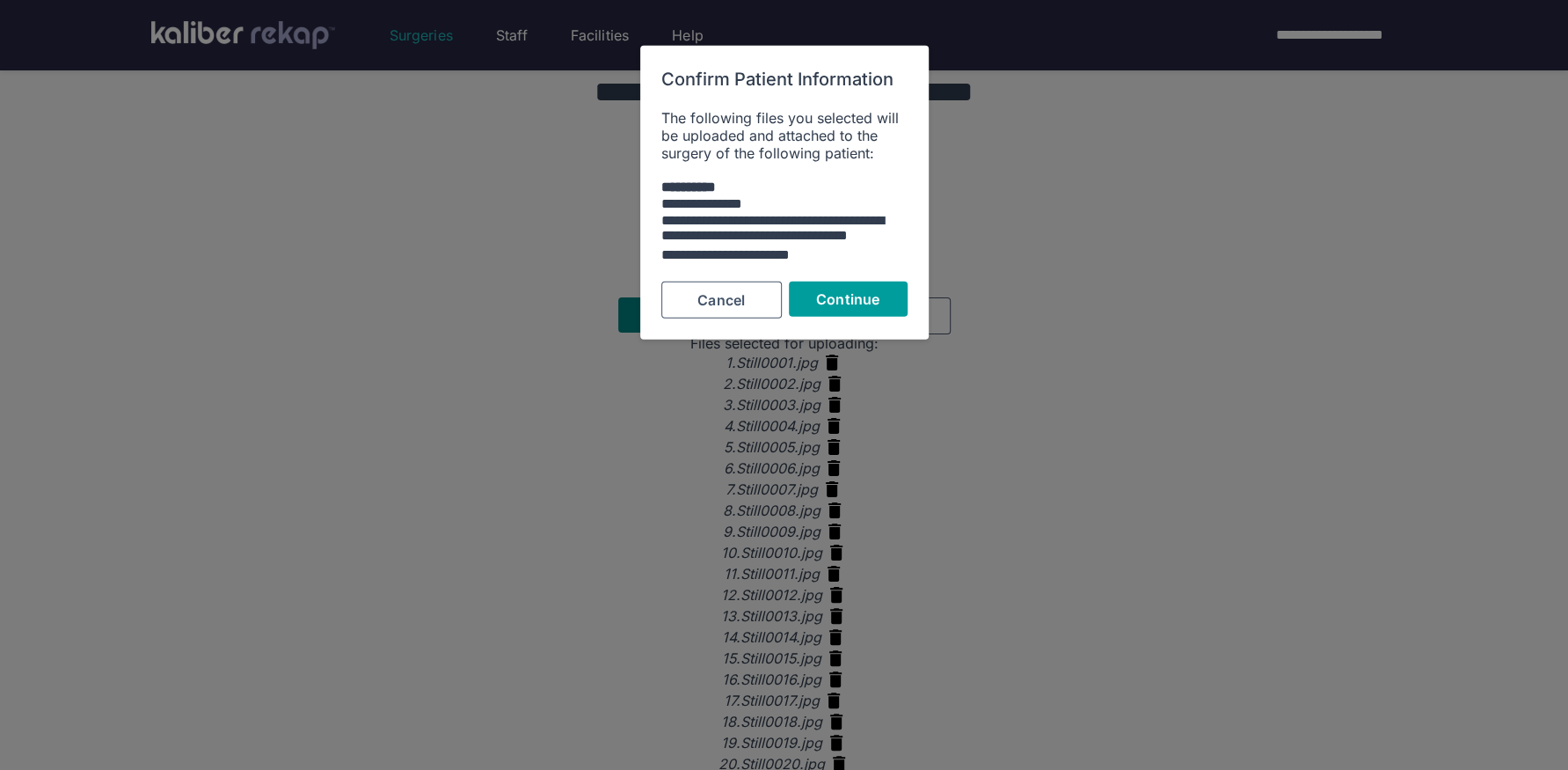
click at [873, 307] on button "Continue" at bounding box center [849, 299] width 119 height 36
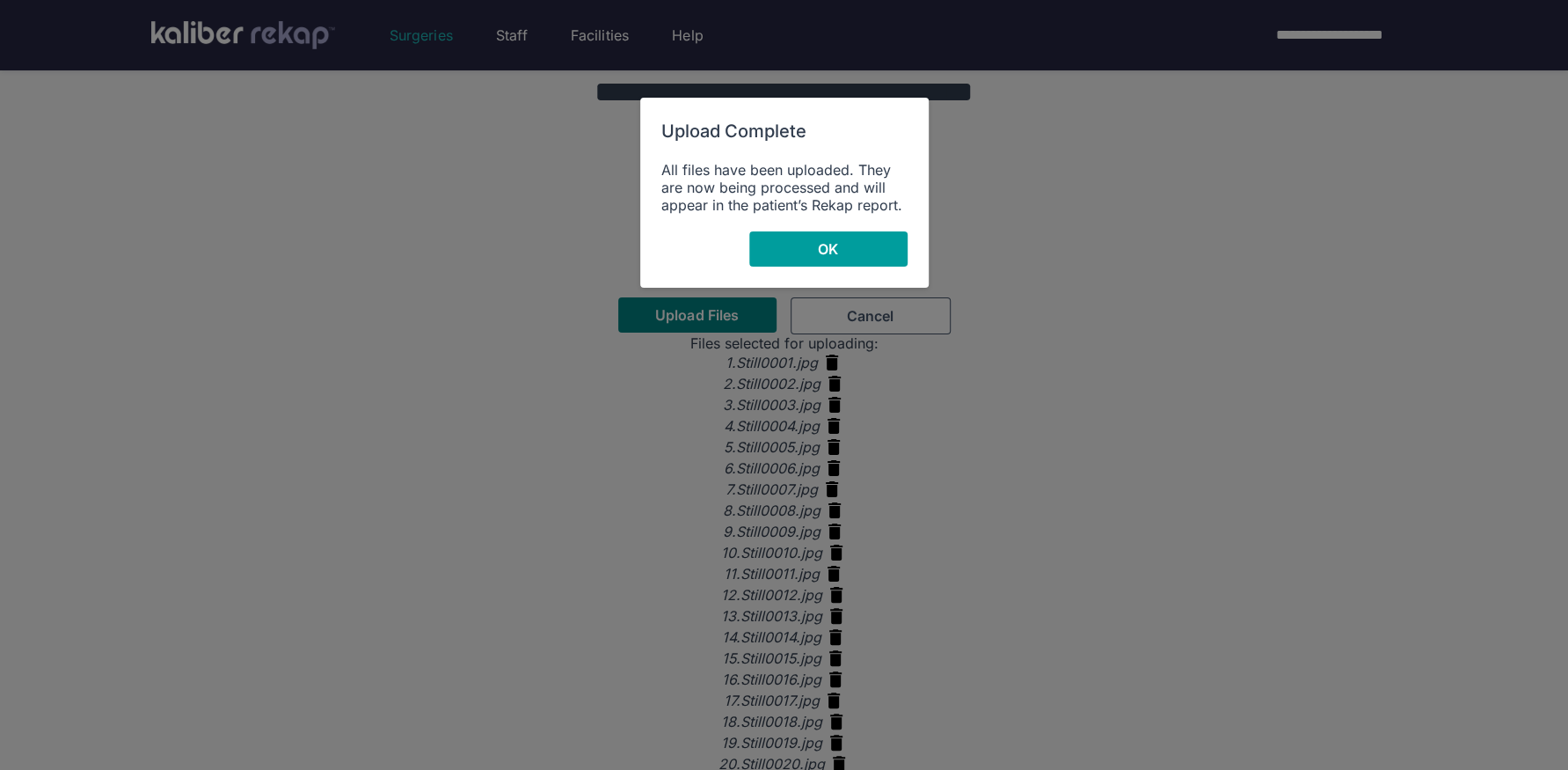
click at [847, 249] on button "OK" at bounding box center [829, 249] width 158 height 36
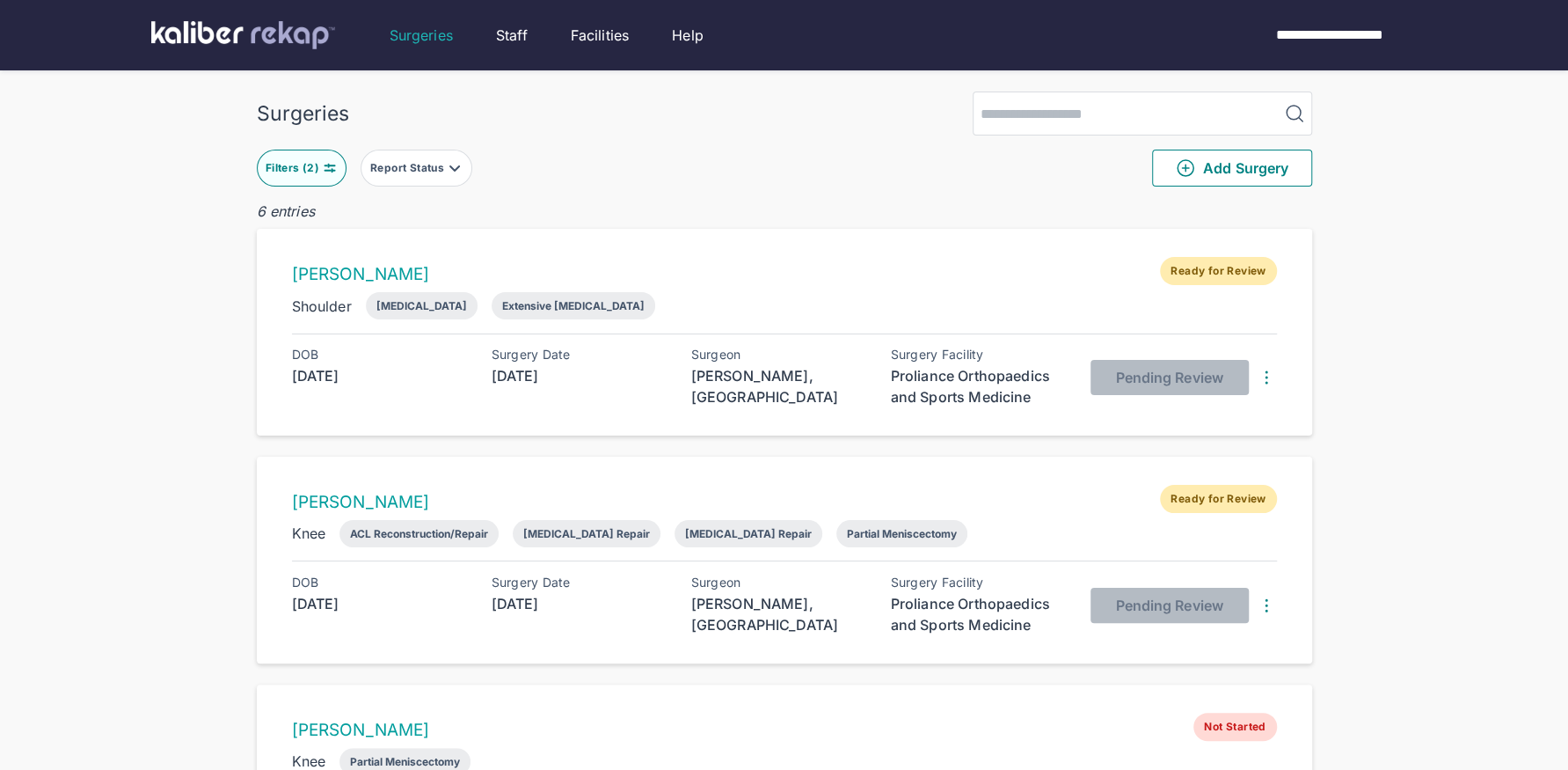
click at [1094, 341] on div "[PERSON_NAME] Ready for Review Shoulder [MEDICAL_DATA] Extensive [MEDICAL_DATA]…" at bounding box center [784, 331] width 1055 height 207
